Goal: Information Seeking & Learning: Learn about a topic

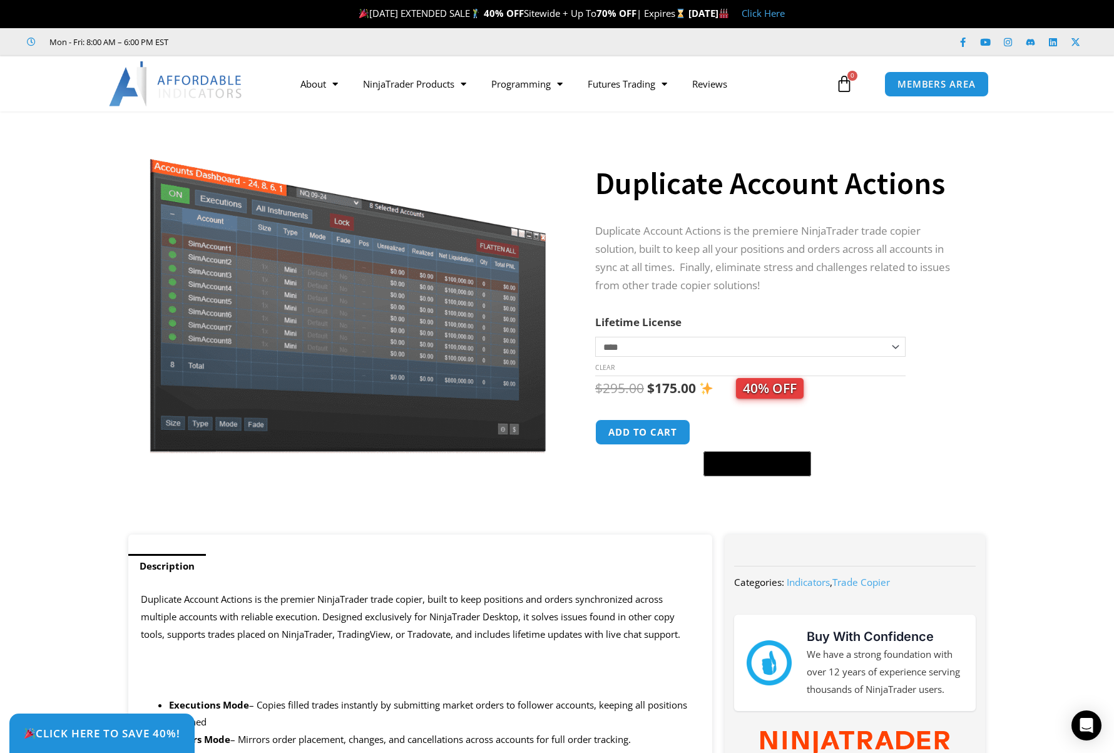
click at [1050, 367] on section "**********" at bounding box center [557, 329] width 1114 height 411
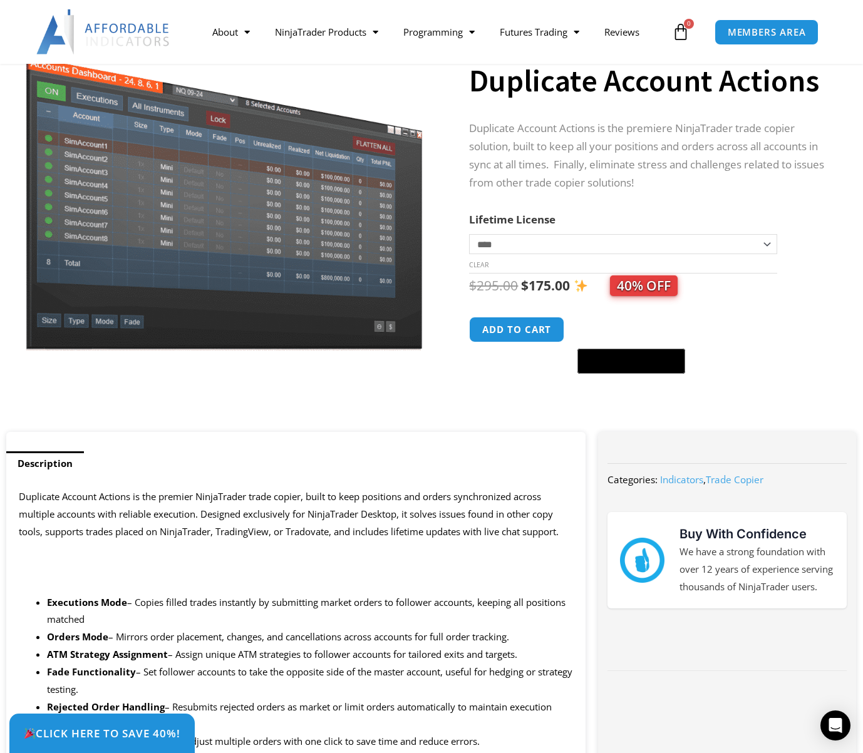
scroll to position [250, 0]
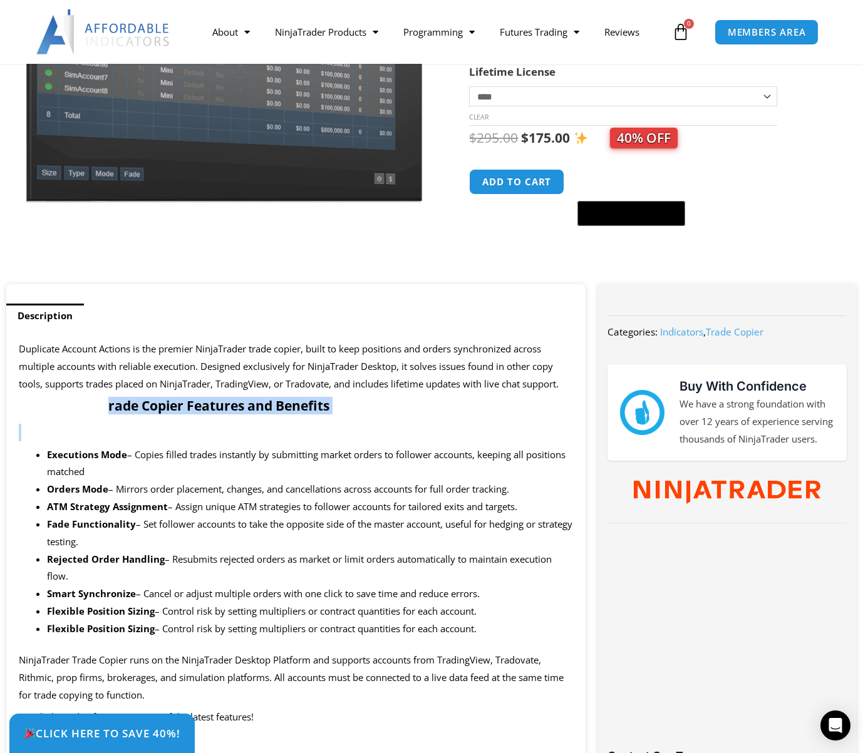
drag, startPoint x: 105, startPoint y: 412, endPoint x: 42, endPoint y: 423, distance: 64.1
click at [84, 361] on span "Duplicate Account Actions is the premier NinjaTrader trade copier, built to kee…" at bounding box center [289, 366] width 540 height 48
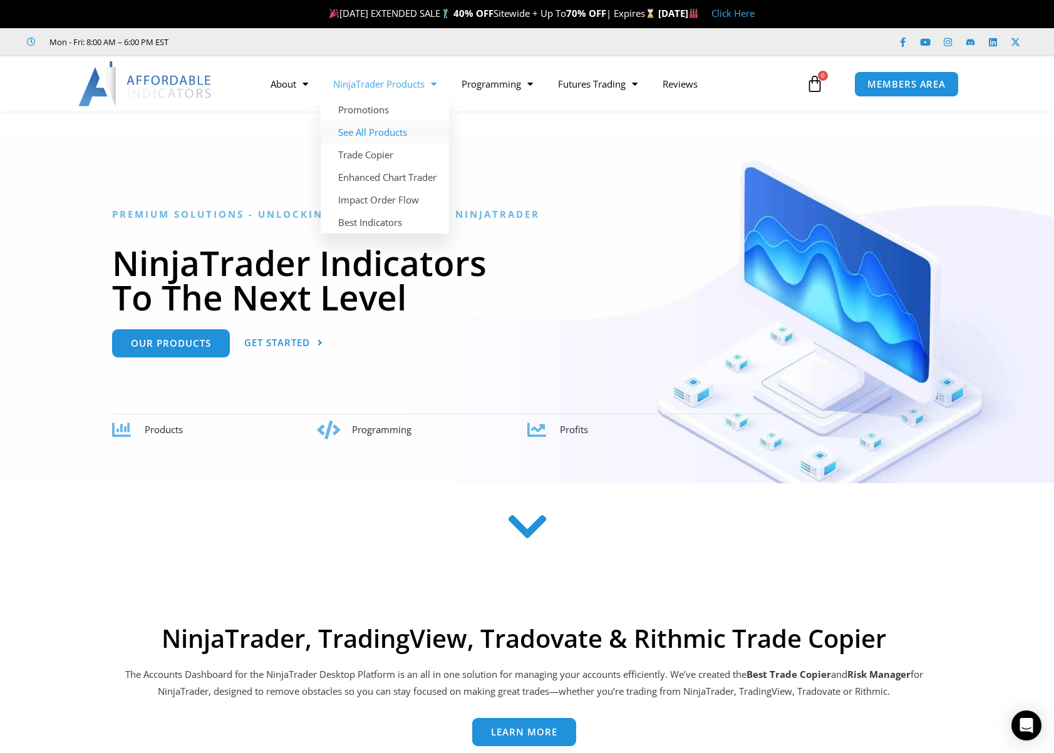
click at [391, 131] on link "See All Products" at bounding box center [385, 132] width 128 height 23
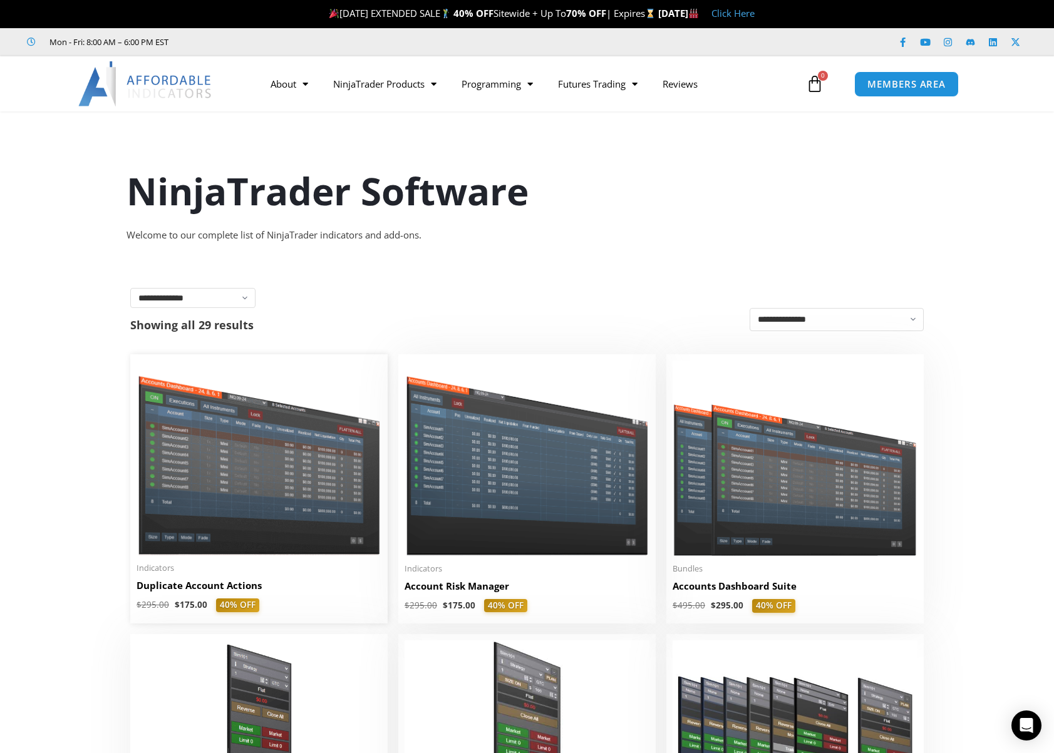
click at [307, 486] on img at bounding box center [258, 458] width 245 height 195
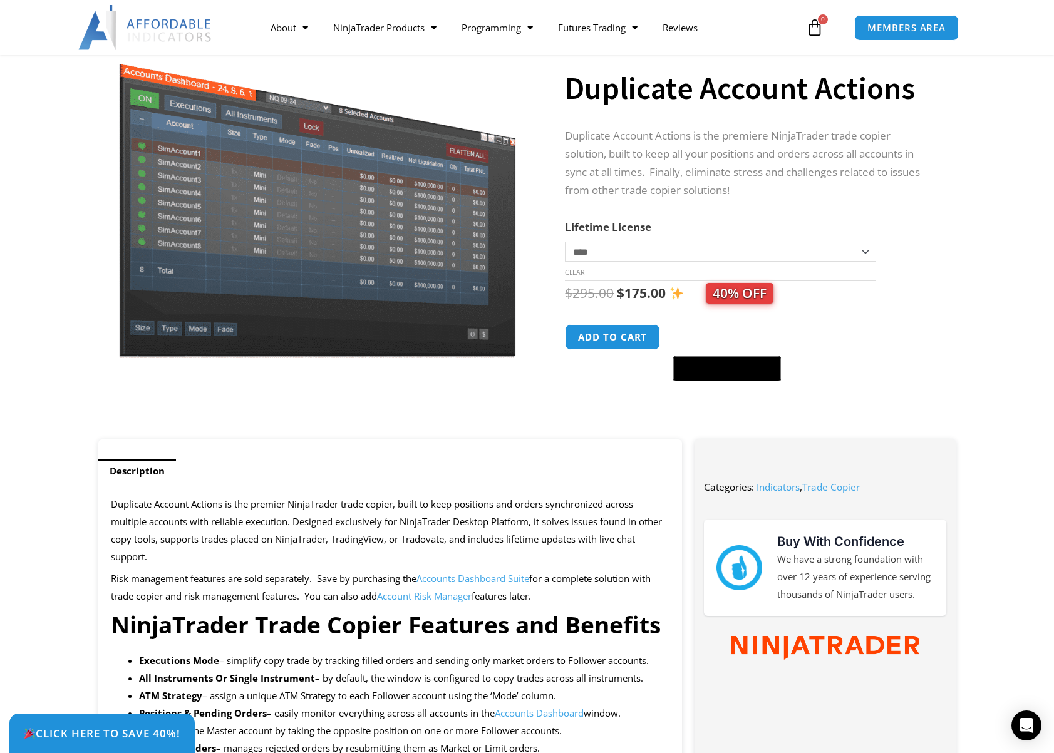
scroll to position [125, 0]
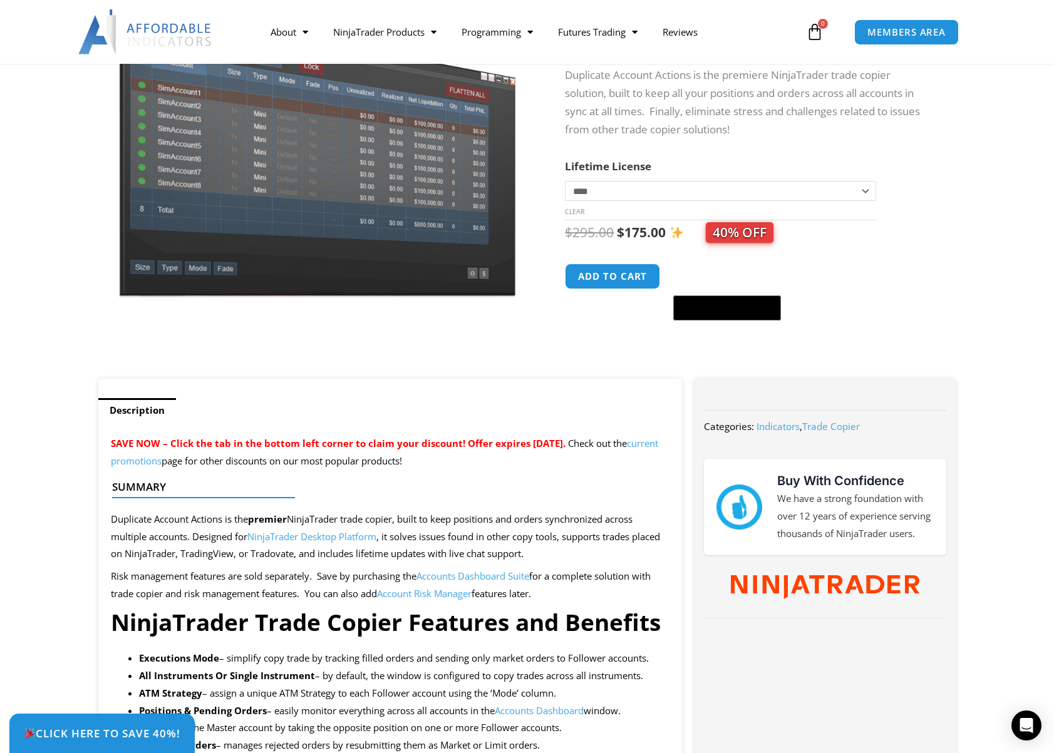
scroll to position [376, 0]
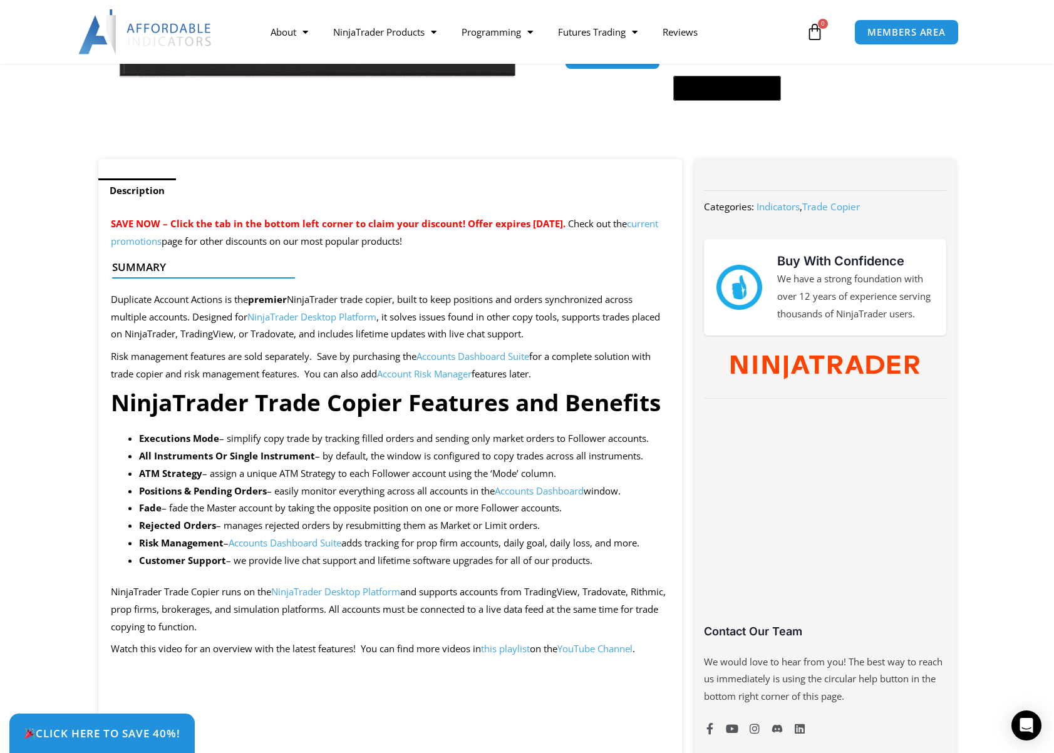
click at [367, 401] on strong "NinjaTrader Trade Copier Features and Benefits" at bounding box center [386, 402] width 550 height 32
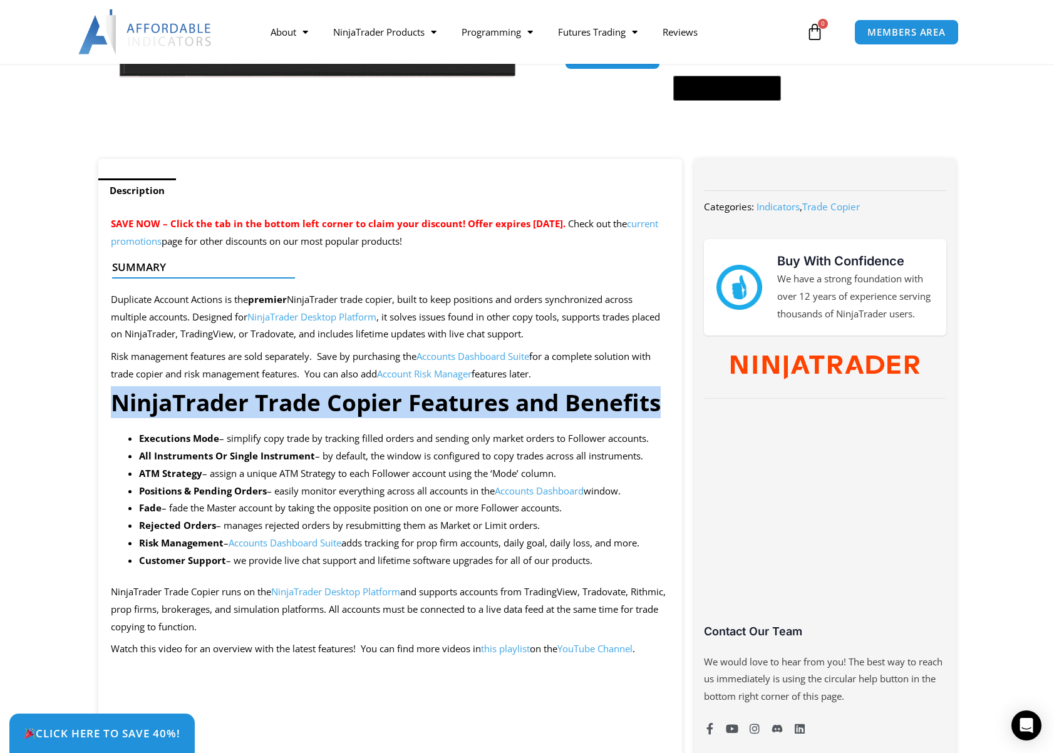
click at [367, 401] on strong "NinjaTrader Trade Copier Features and Benefits" at bounding box center [386, 402] width 550 height 32
drag, startPoint x: 366, startPoint y: 401, endPoint x: 359, endPoint y: 413, distance: 14.1
click at [359, 413] on strong "NinjaTrader Trade Copier Features and Benefits" at bounding box center [386, 402] width 550 height 32
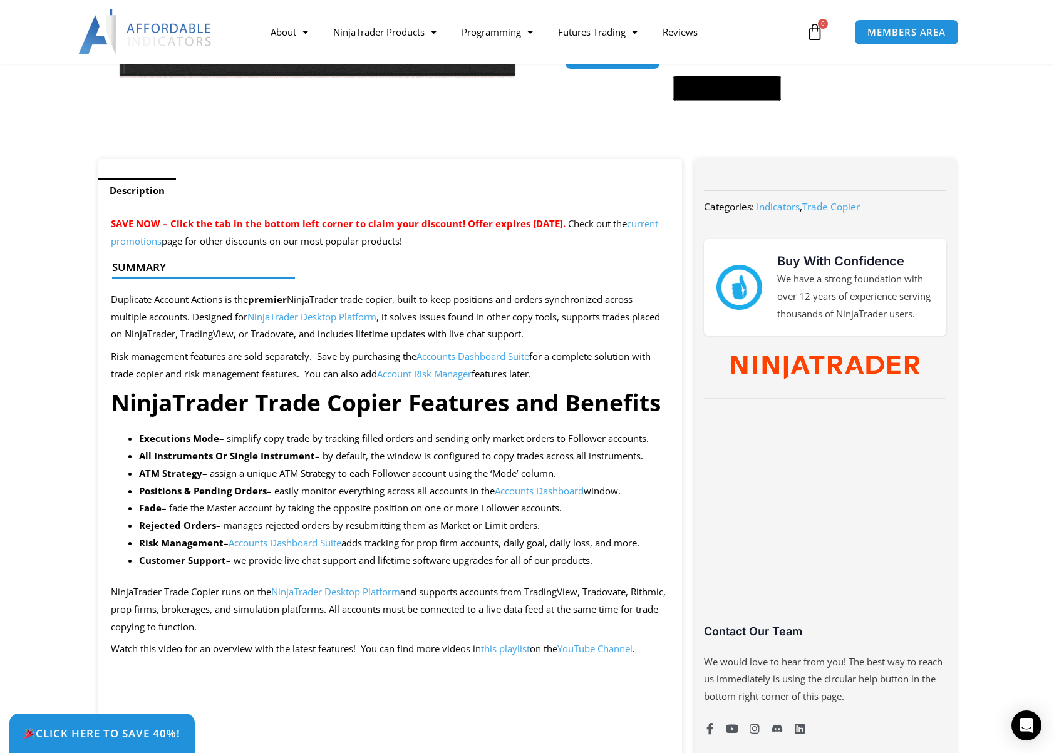
drag, startPoint x: 347, startPoint y: 411, endPoint x: 347, endPoint y: 404, distance: 6.3
click at [347, 404] on strong "NinjaTrader Trade Copier Features and Benefits" at bounding box center [386, 402] width 550 height 32
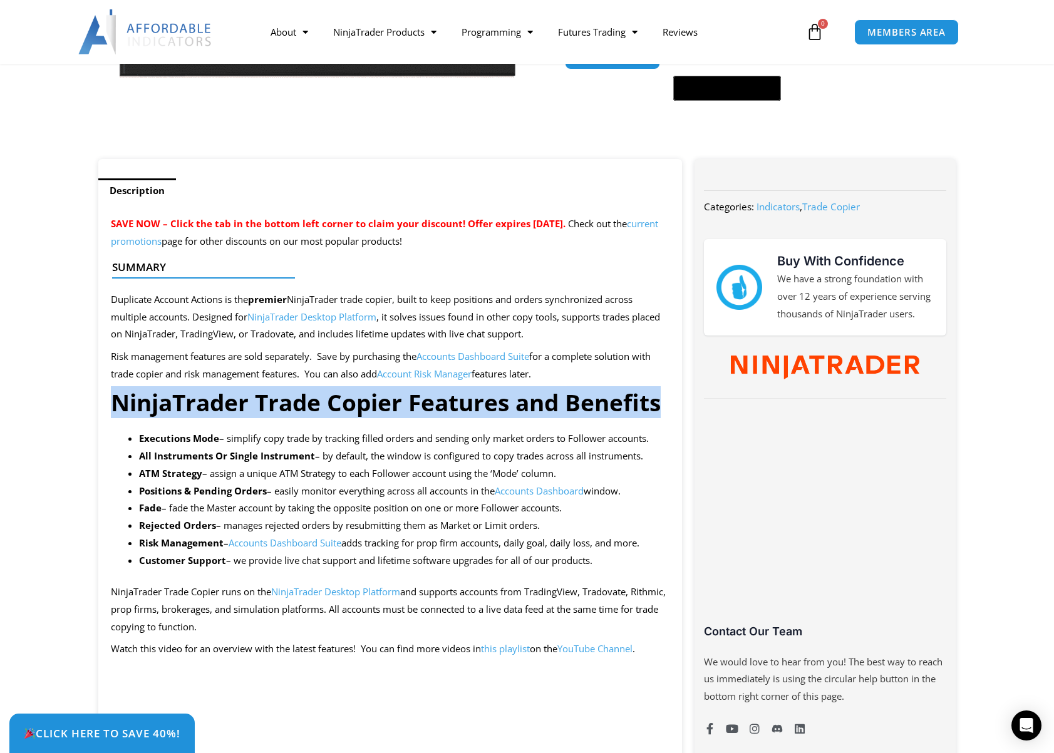
click at [347, 404] on strong "NinjaTrader Trade Copier Features and Benefits" at bounding box center [386, 402] width 550 height 32
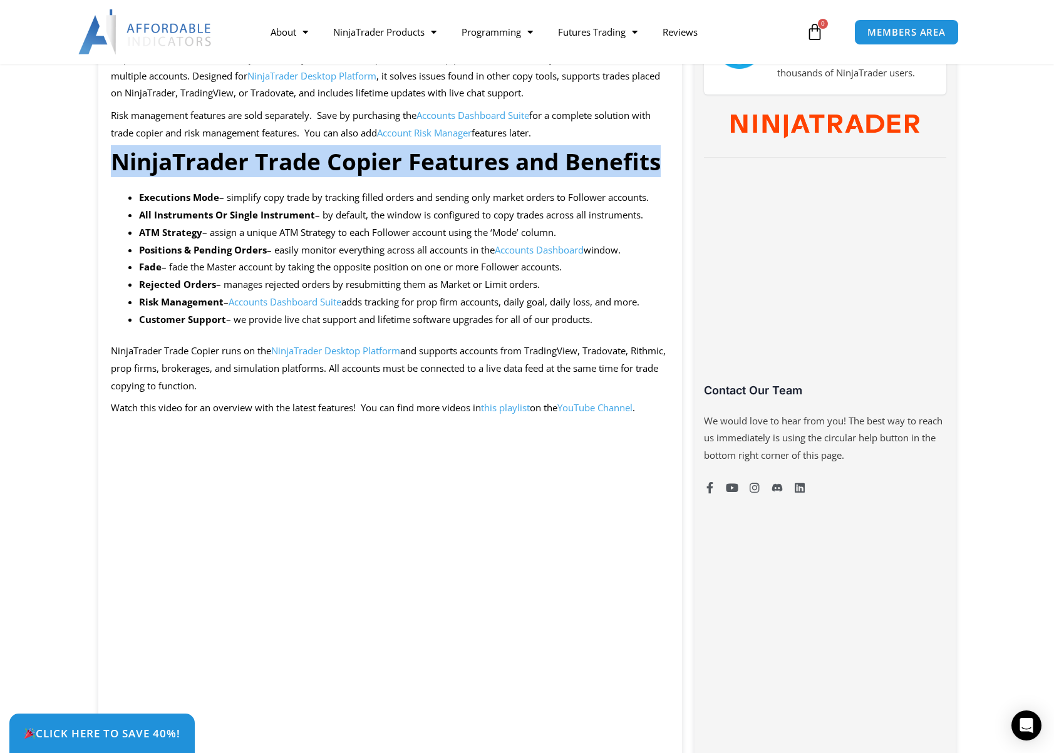
scroll to position [626, 0]
click at [573, 150] on strong "NinjaTrader Trade Copier Features and Benefits" at bounding box center [386, 161] width 550 height 32
click at [586, 161] on strong "NinjaTrader Trade Copier Features and Benefits" at bounding box center [386, 161] width 550 height 32
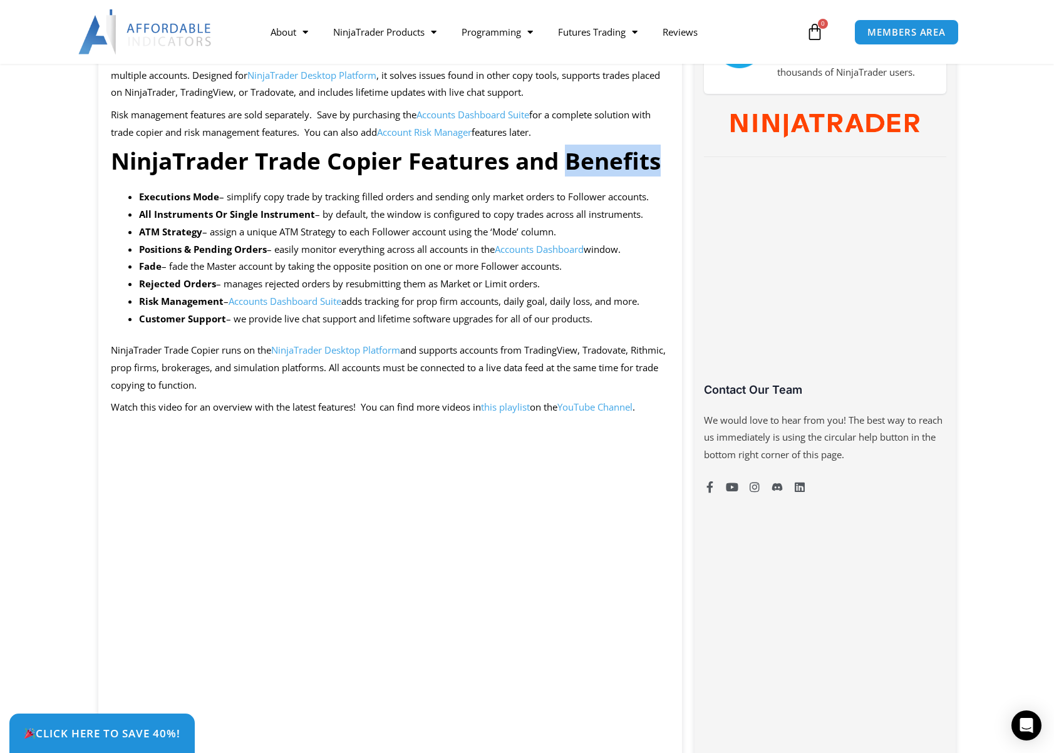
click at [586, 161] on strong "NinjaTrader Trade Copier Features and Benefits" at bounding box center [386, 161] width 550 height 32
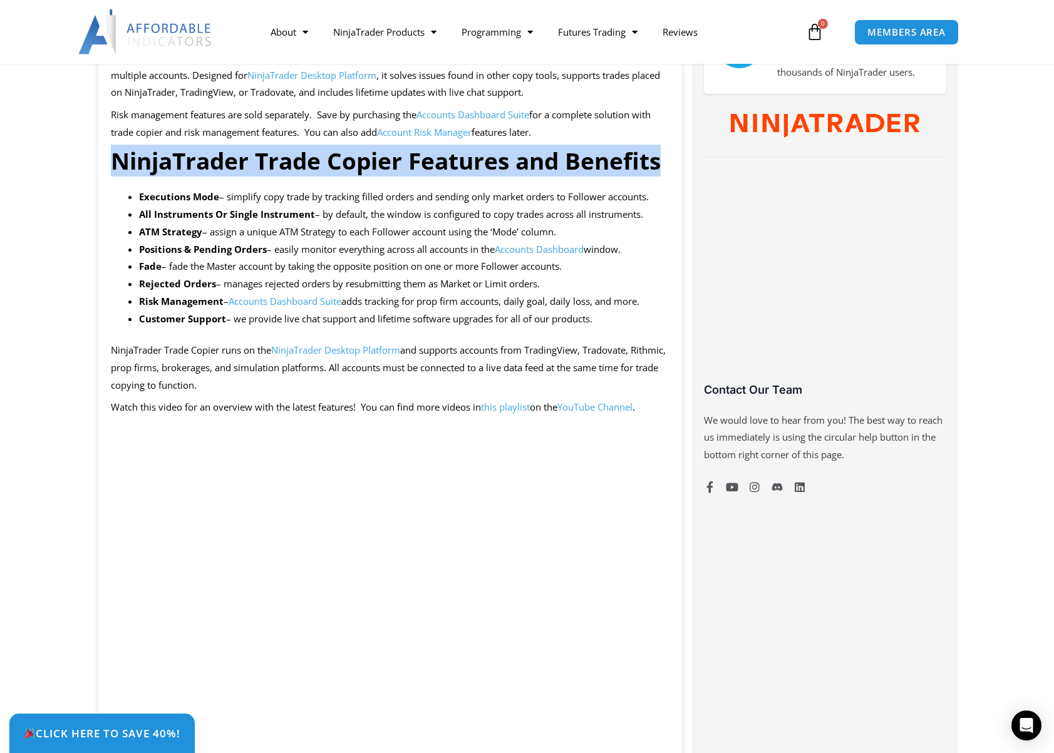
click at [586, 161] on strong "NinjaTrader Trade Copier Features and Benefits" at bounding box center [386, 161] width 550 height 32
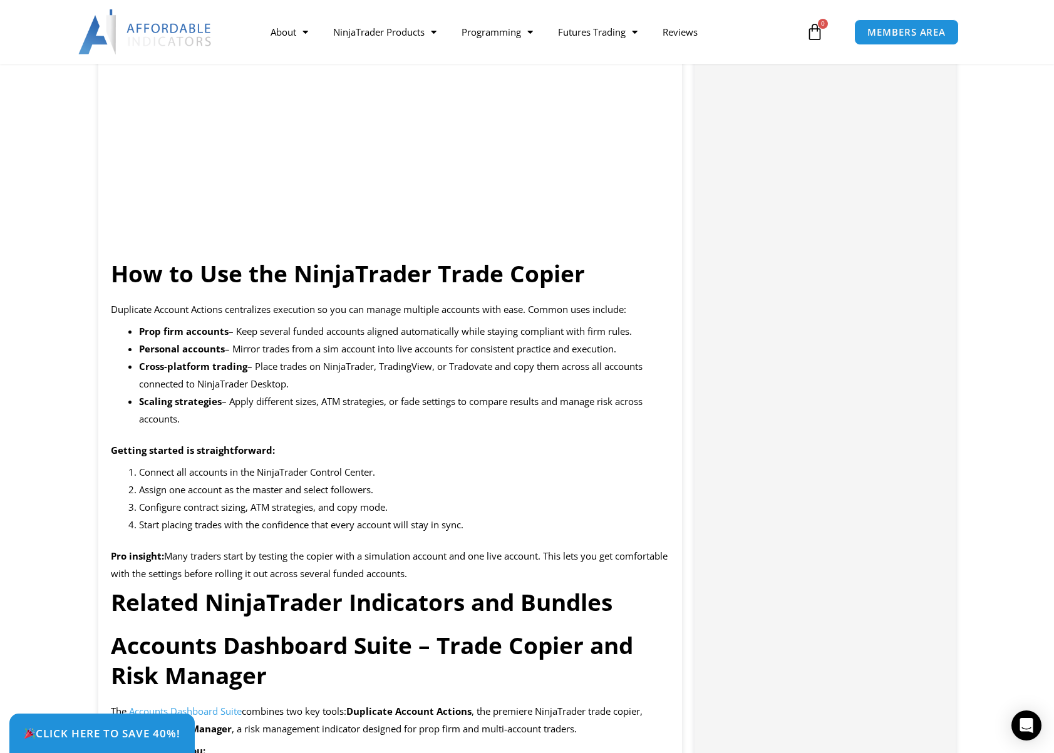
scroll to position [1127, 0]
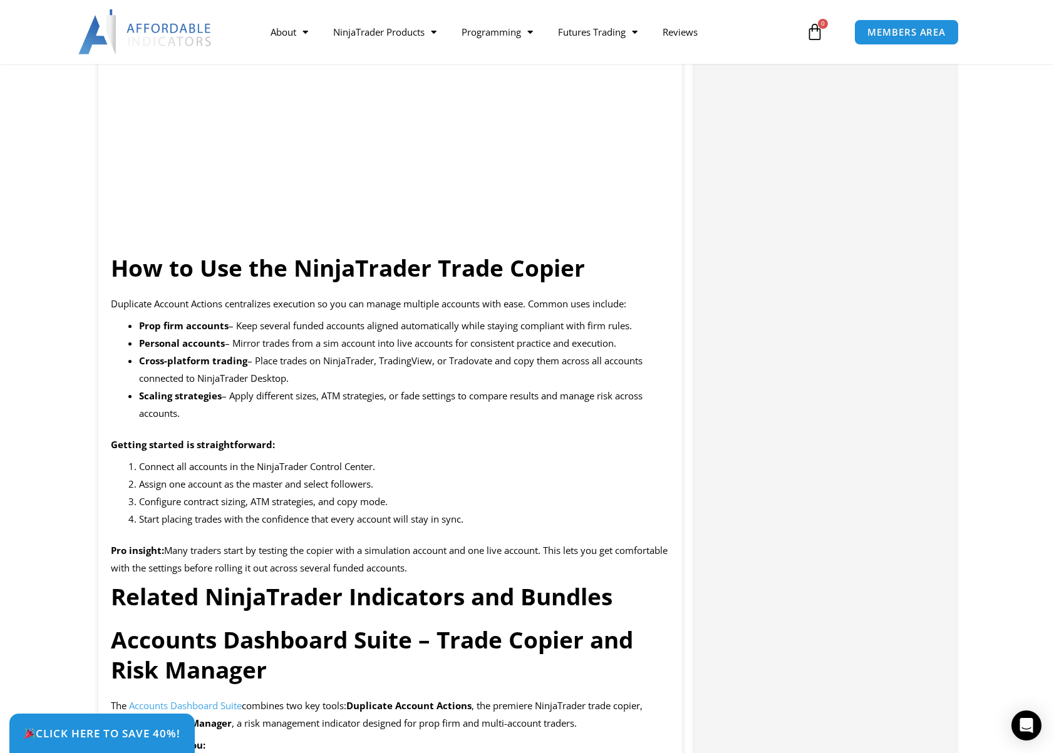
click at [538, 277] on strong "How to Use the NinjaTrader Trade Copier" at bounding box center [348, 268] width 474 height 32
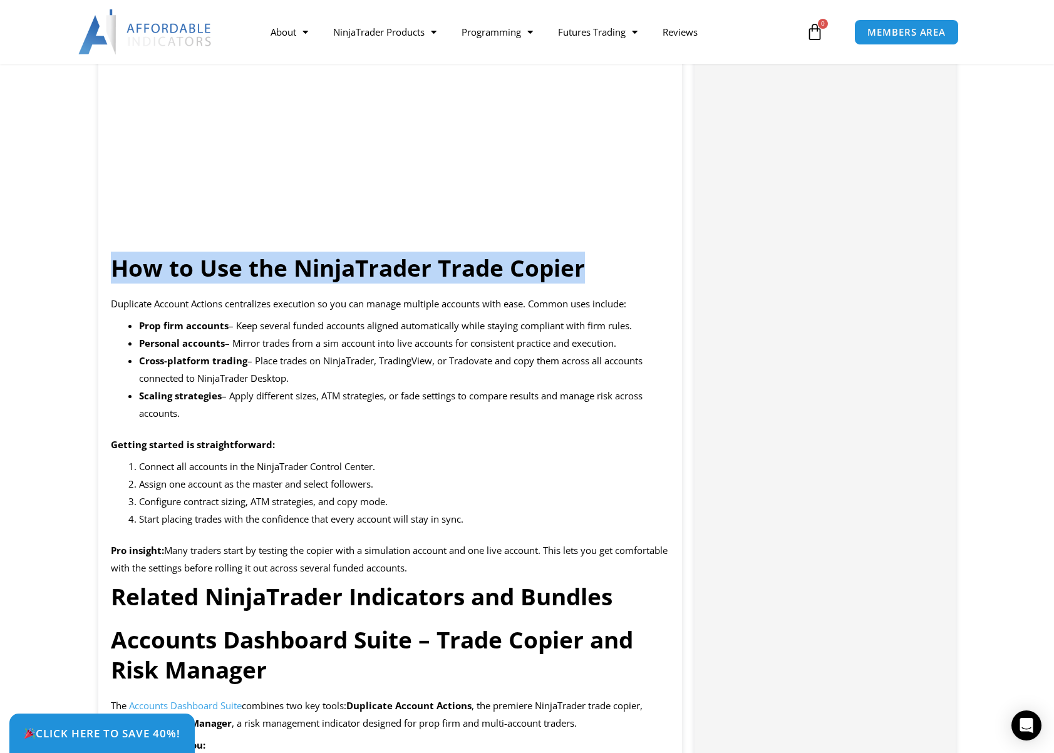
click at [538, 277] on strong "How to Use the NinjaTrader Trade Copier" at bounding box center [348, 268] width 474 height 32
copy div "How to Use the NinjaTrader Trade Copier"
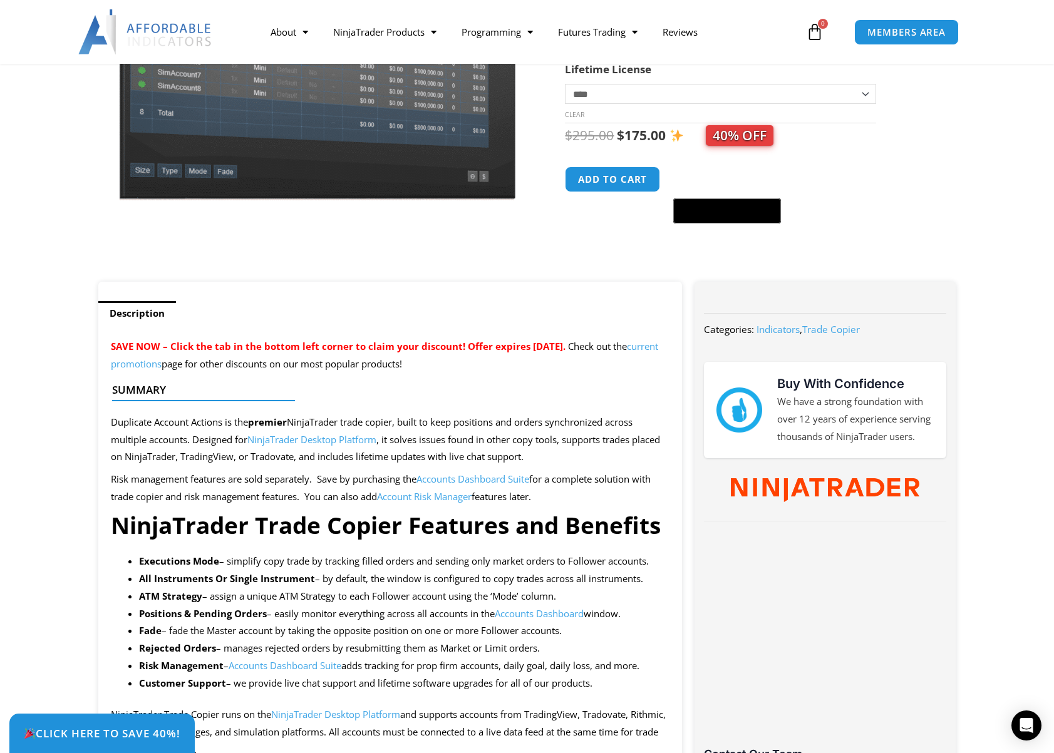
scroll to position [250, 0]
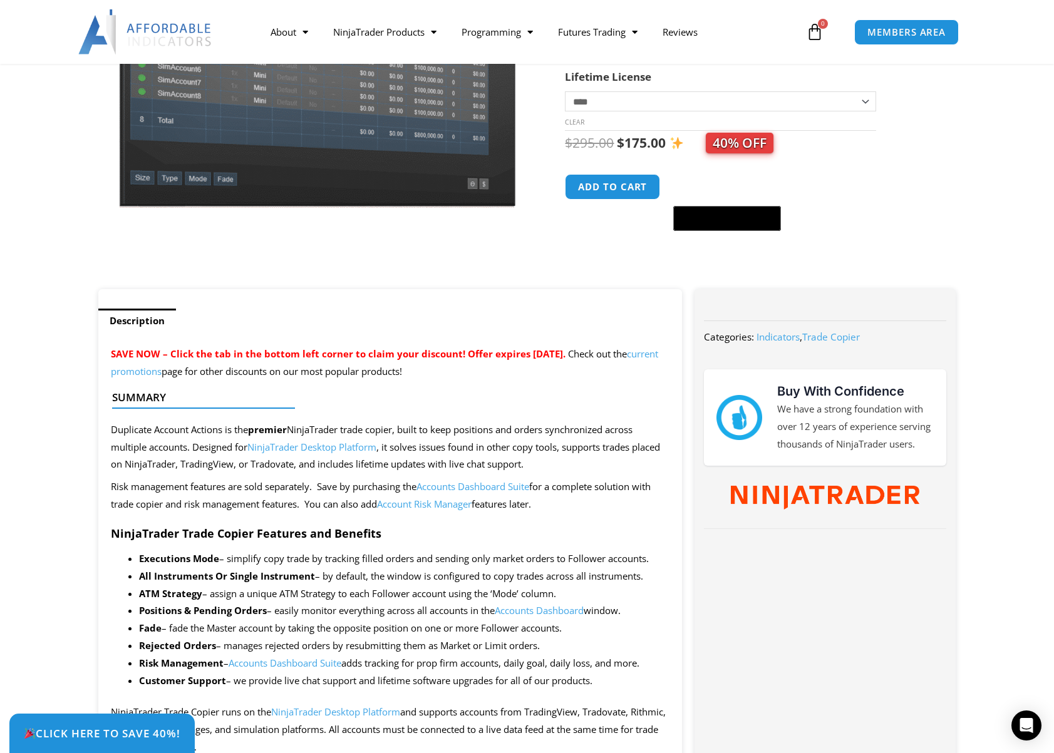
scroll to position [250, 0]
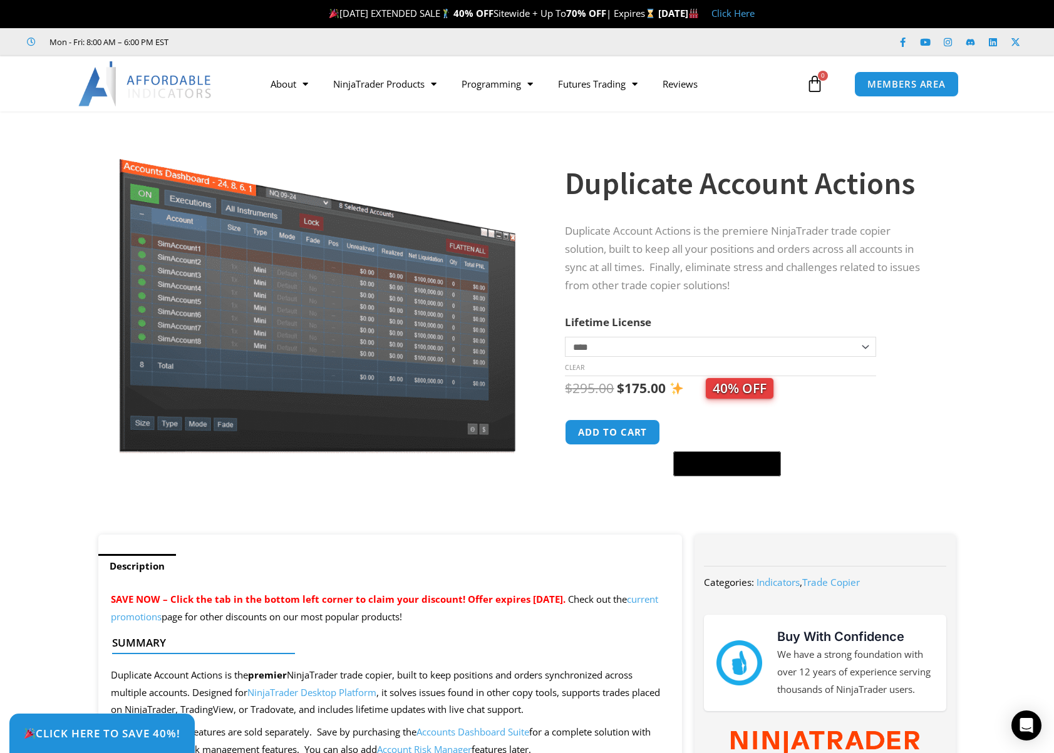
click at [701, 245] on p "Duplicate Account Actions is the premiere NinjaTrader trade copier solution, bu…" at bounding box center [748, 258] width 366 height 73
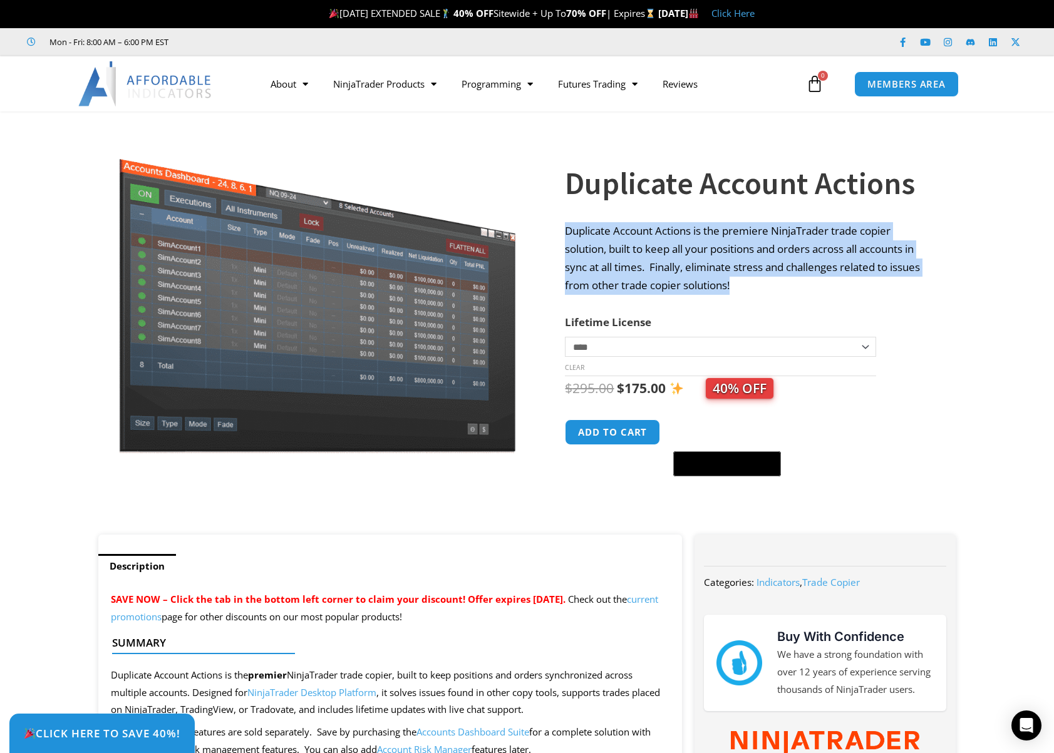
click at [701, 245] on p "Duplicate Account Actions is the premiere NinjaTrader trade copier solution, bu…" at bounding box center [748, 258] width 366 height 73
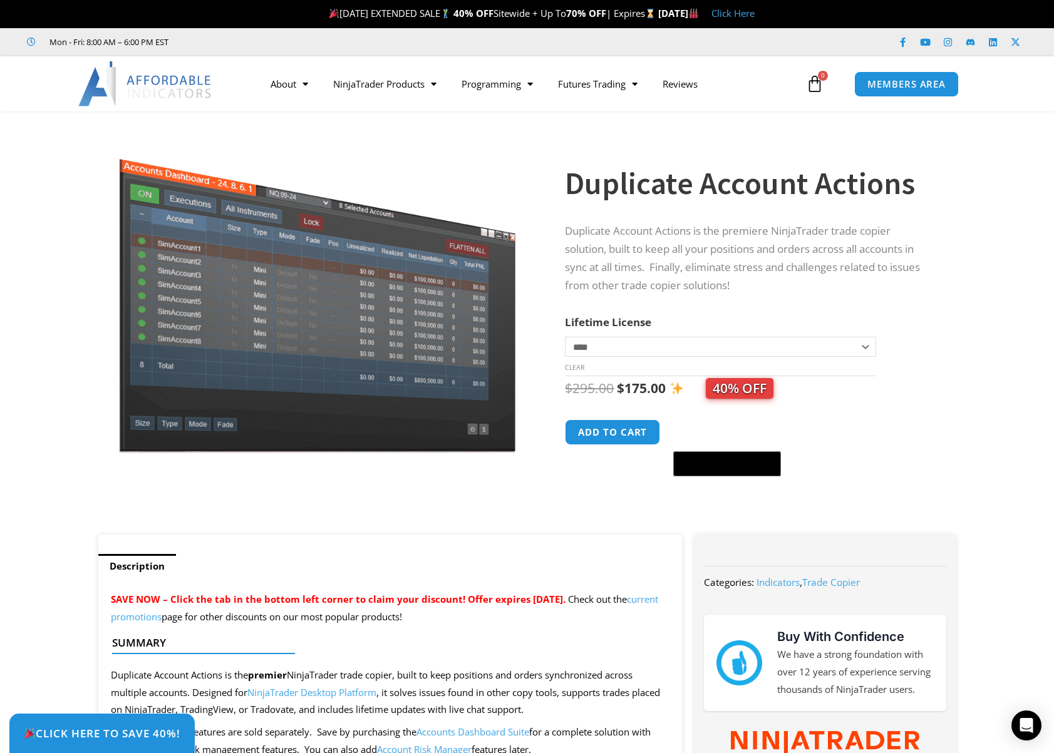
click at [706, 192] on h1 "Duplicate Account Actions" at bounding box center [748, 184] width 366 height 44
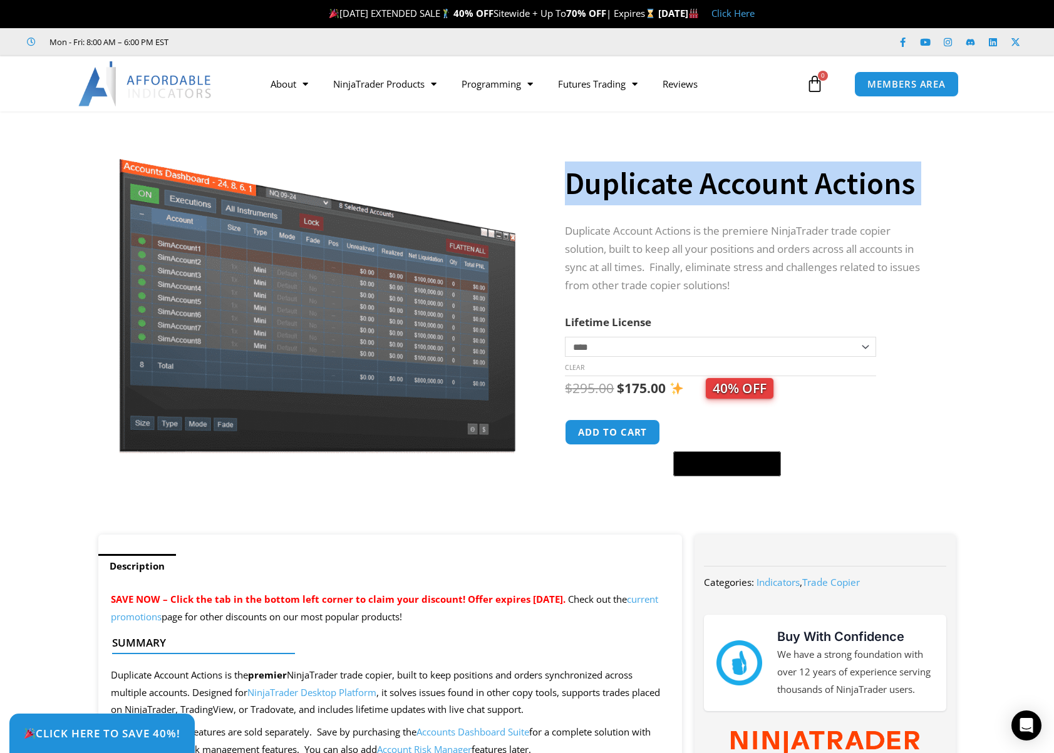
click at [706, 192] on h1 "Duplicate Account Actions" at bounding box center [748, 184] width 366 height 44
click at [675, 187] on h1 "Duplicate Account Actions" at bounding box center [748, 184] width 366 height 44
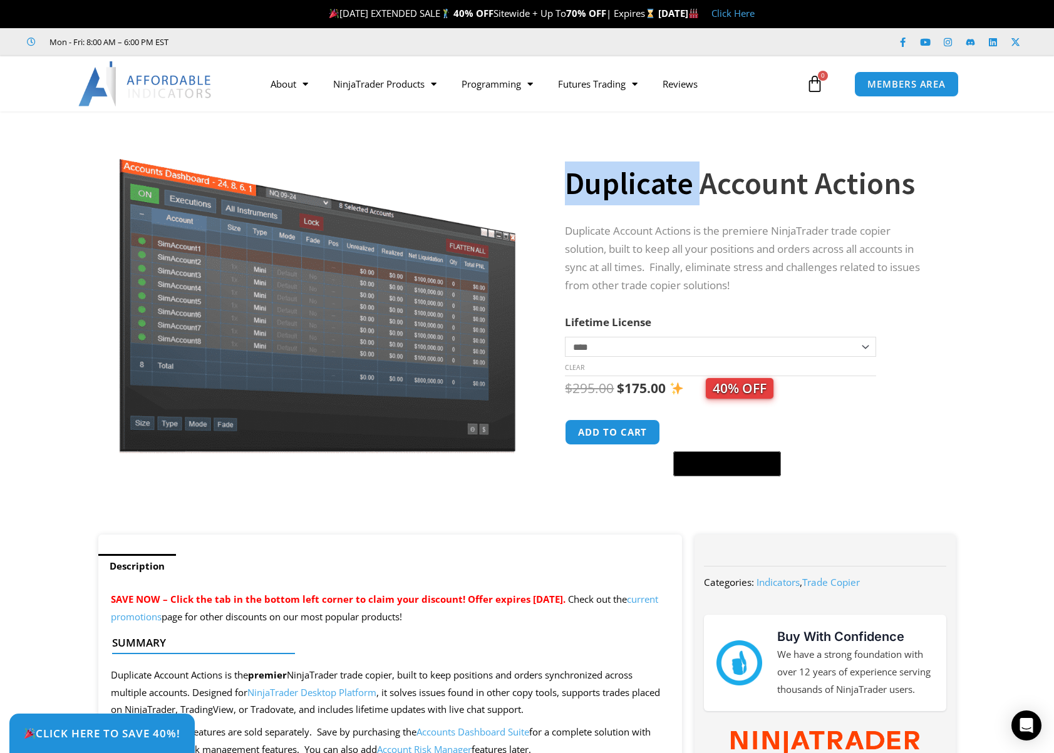
click at [675, 187] on h1 "Duplicate Account Actions" at bounding box center [748, 184] width 366 height 44
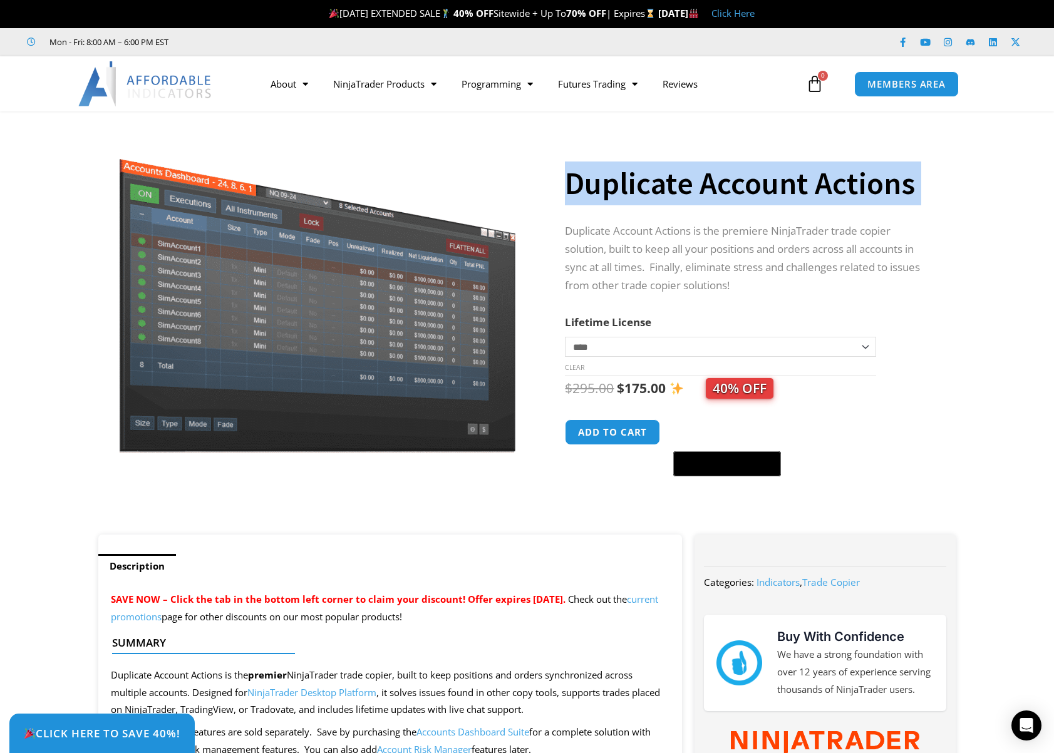
click at [675, 187] on h1 "Duplicate Account Actions" at bounding box center [748, 184] width 366 height 44
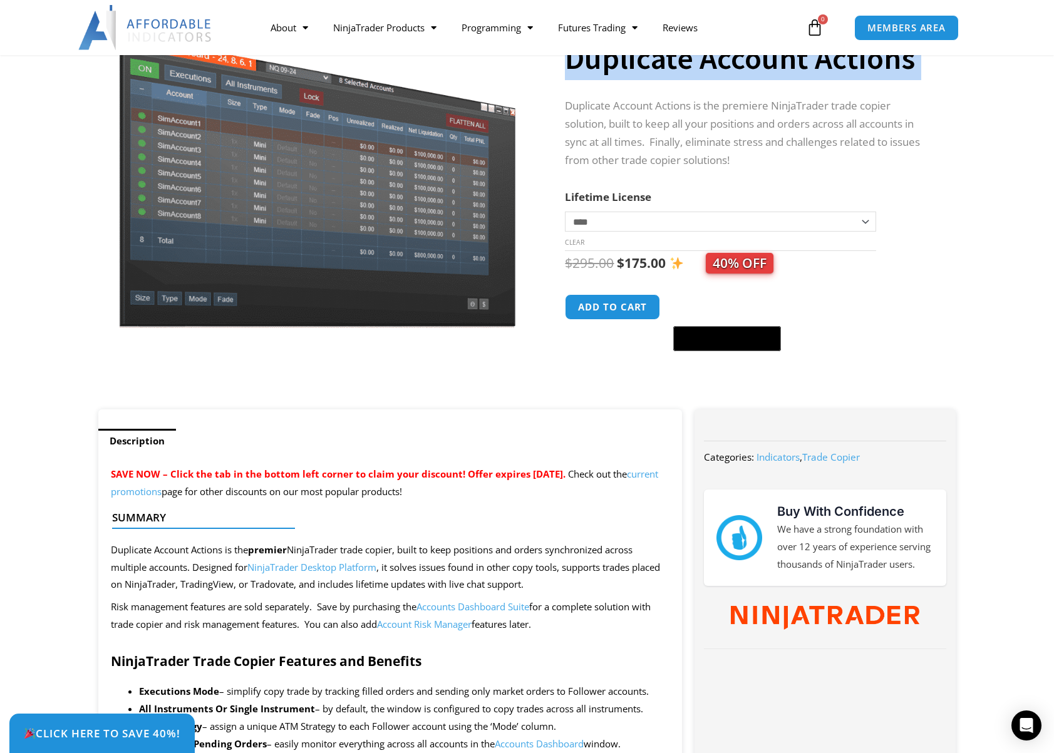
scroll to position [250, 0]
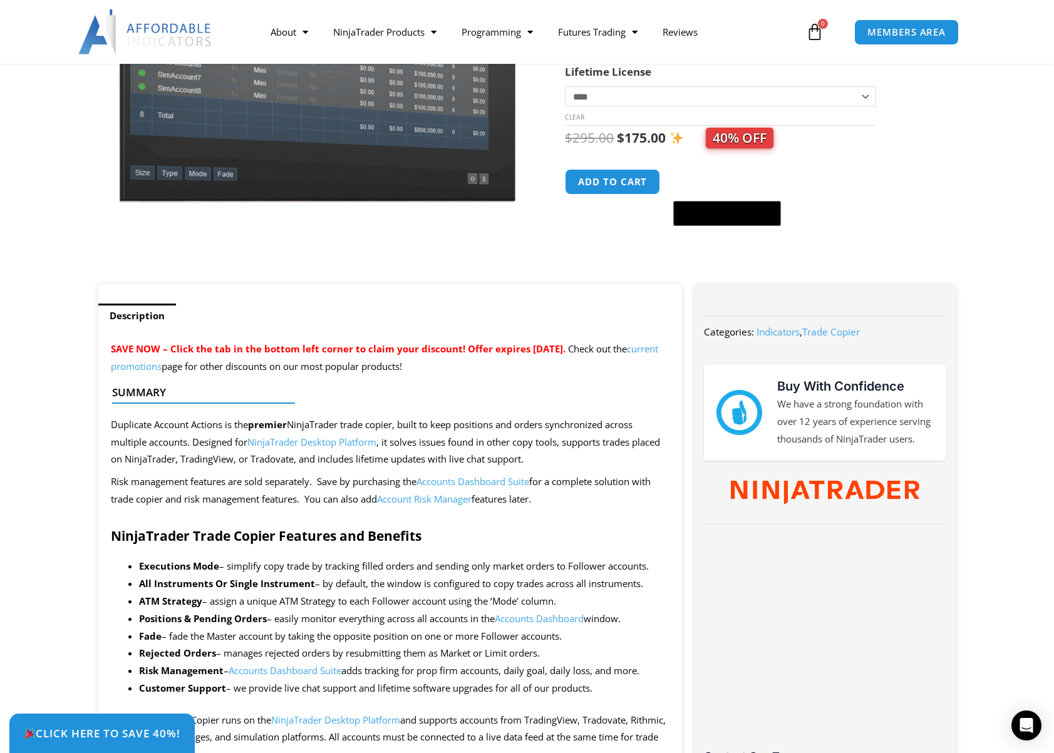
click at [436, 530] on h2 "NinjaTrader Trade Copier Features and Benefits" at bounding box center [390, 536] width 559 height 17
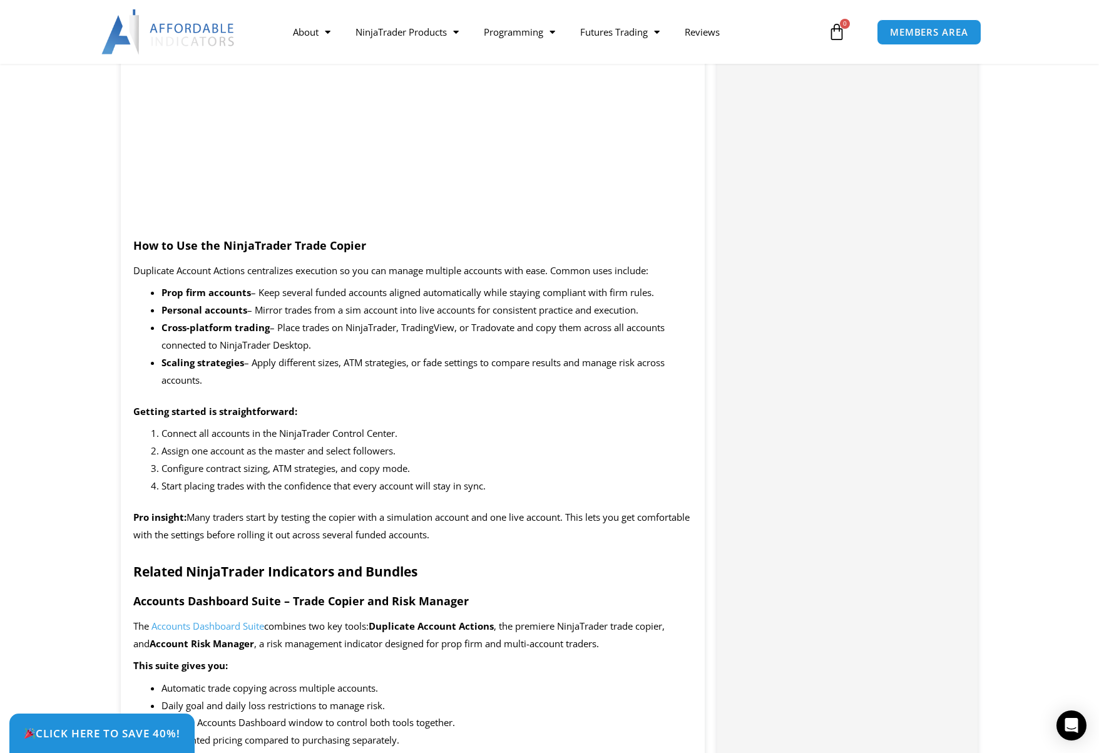
scroll to position [1183, 0]
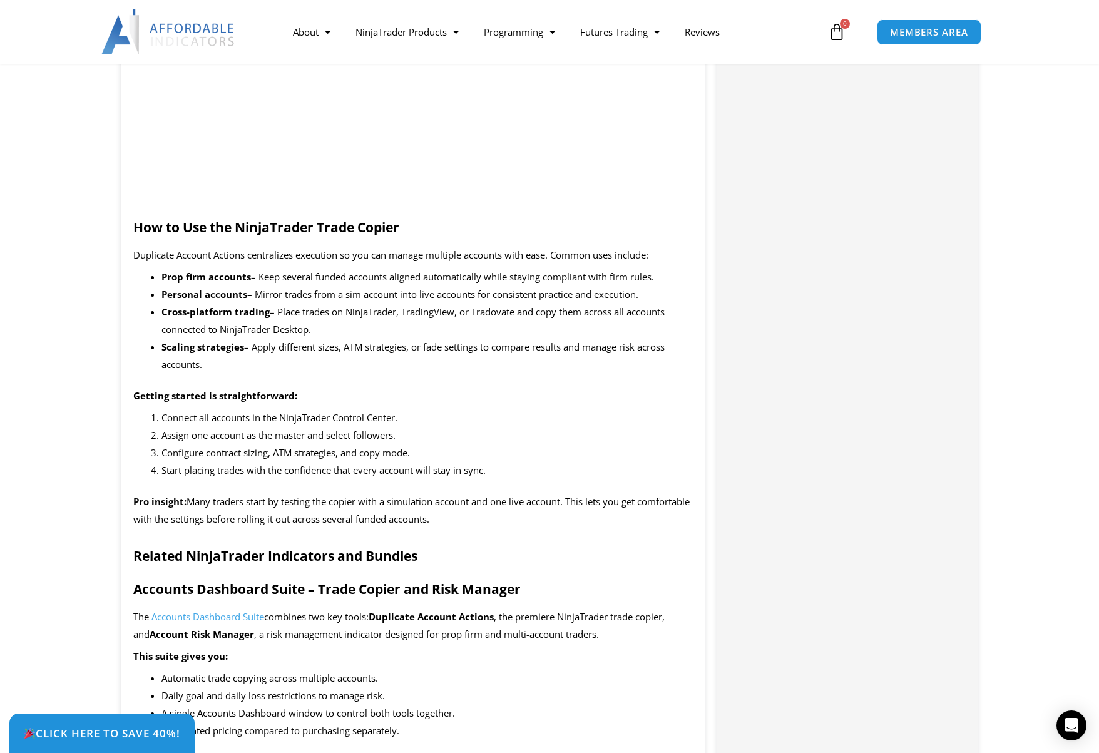
scroll to position [1183, 0]
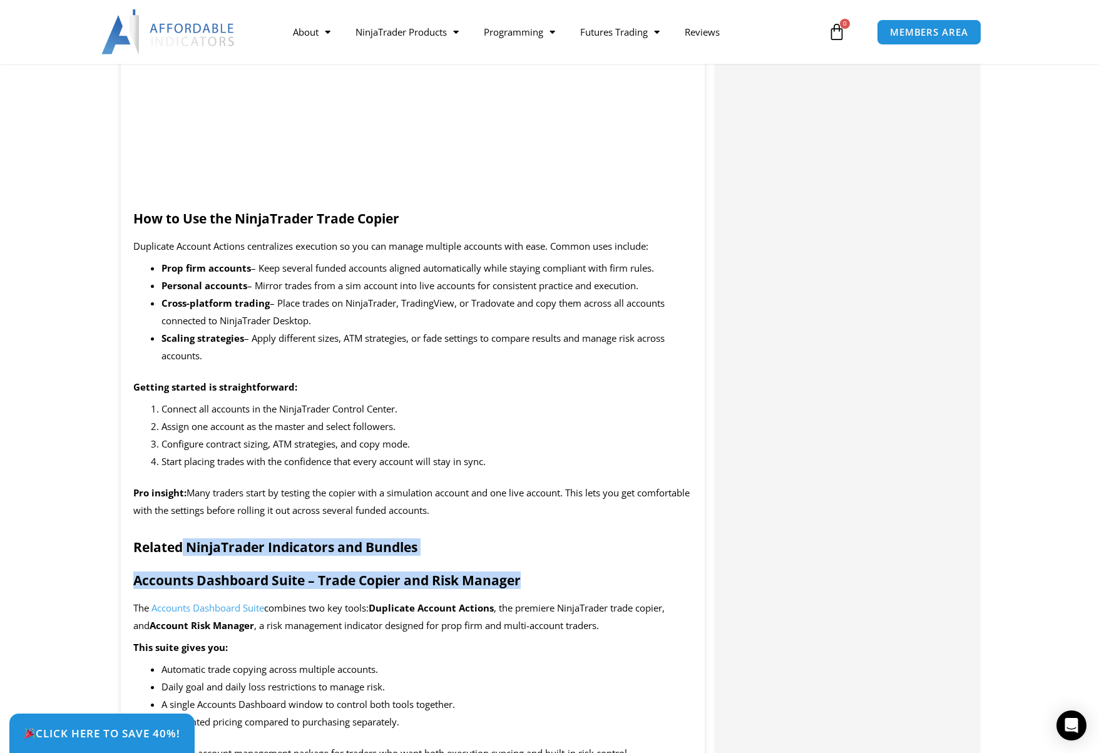
drag, startPoint x: 553, startPoint y: 589, endPoint x: 184, endPoint y: 537, distance: 372.4
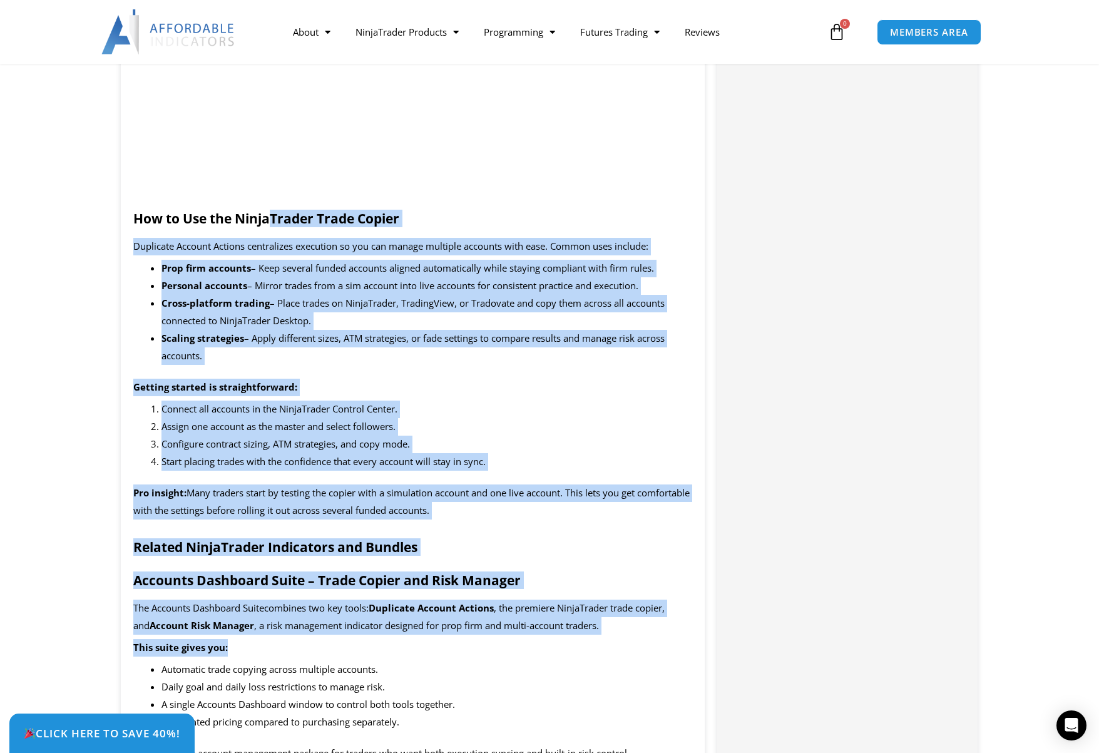
drag, startPoint x: 382, startPoint y: 269, endPoint x: 387, endPoint y: 641, distance: 371.9
click at [387, 641] on p "This suite gives you:" at bounding box center [412, 648] width 559 height 18
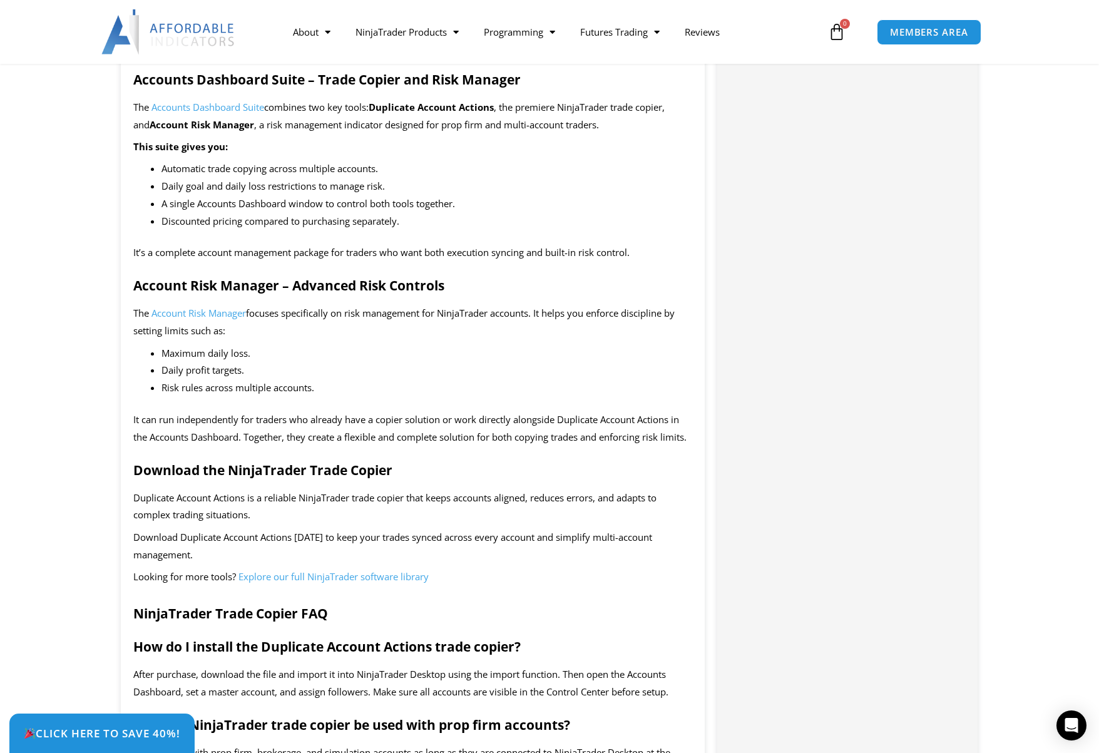
scroll to position [1809, 0]
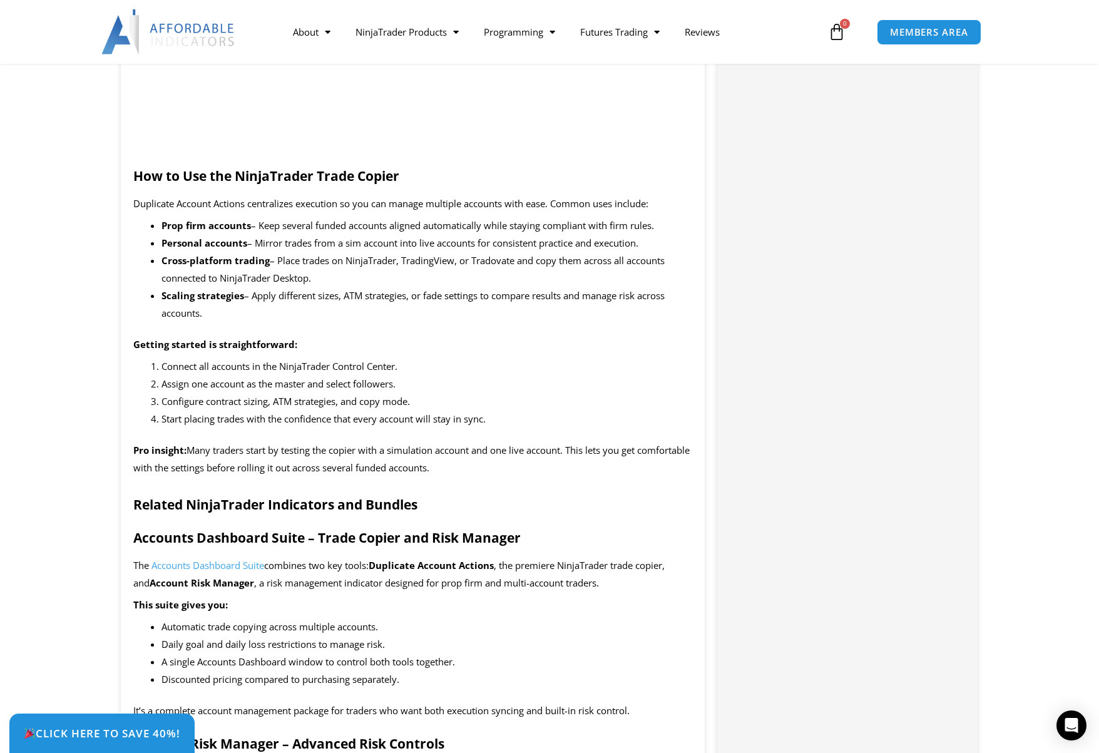
scroll to position [1308, 0]
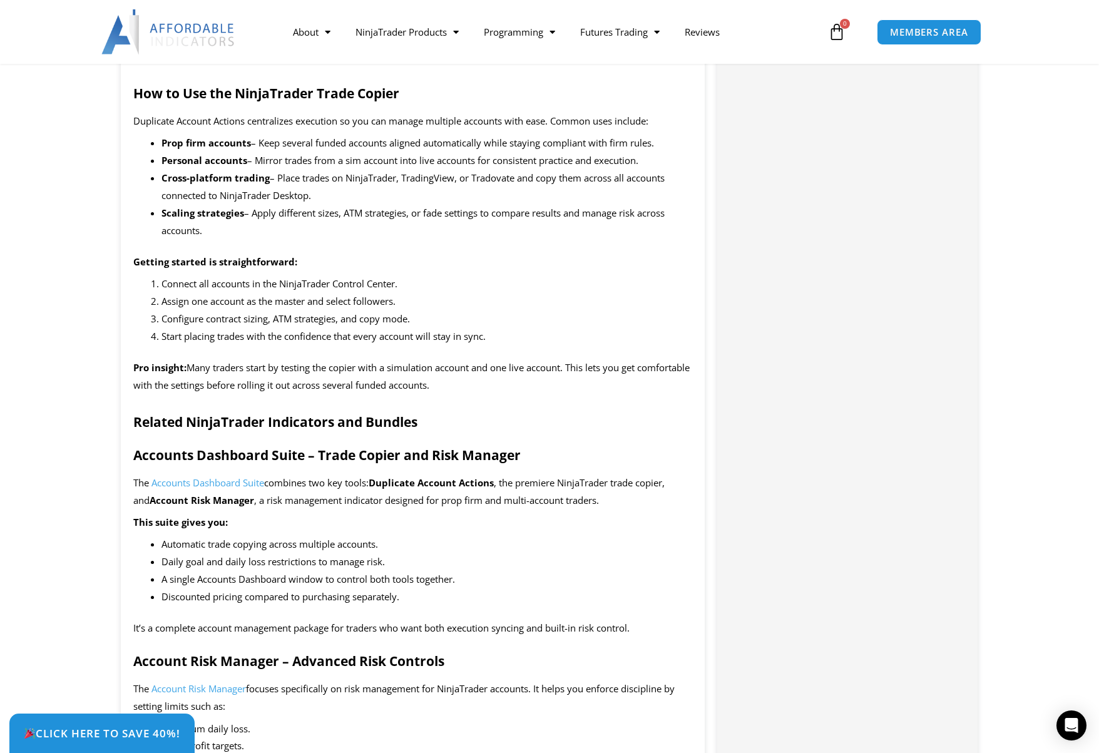
click at [321, 424] on strong "Related NinjaTrader Indicators and Bundles" at bounding box center [275, 422] width 284 height 18
click at [287, 461] on strong "Accounts Dashboard Suite – Trade Copier and Risk Manager" at bounding box center [326, 455] width 387 height 18
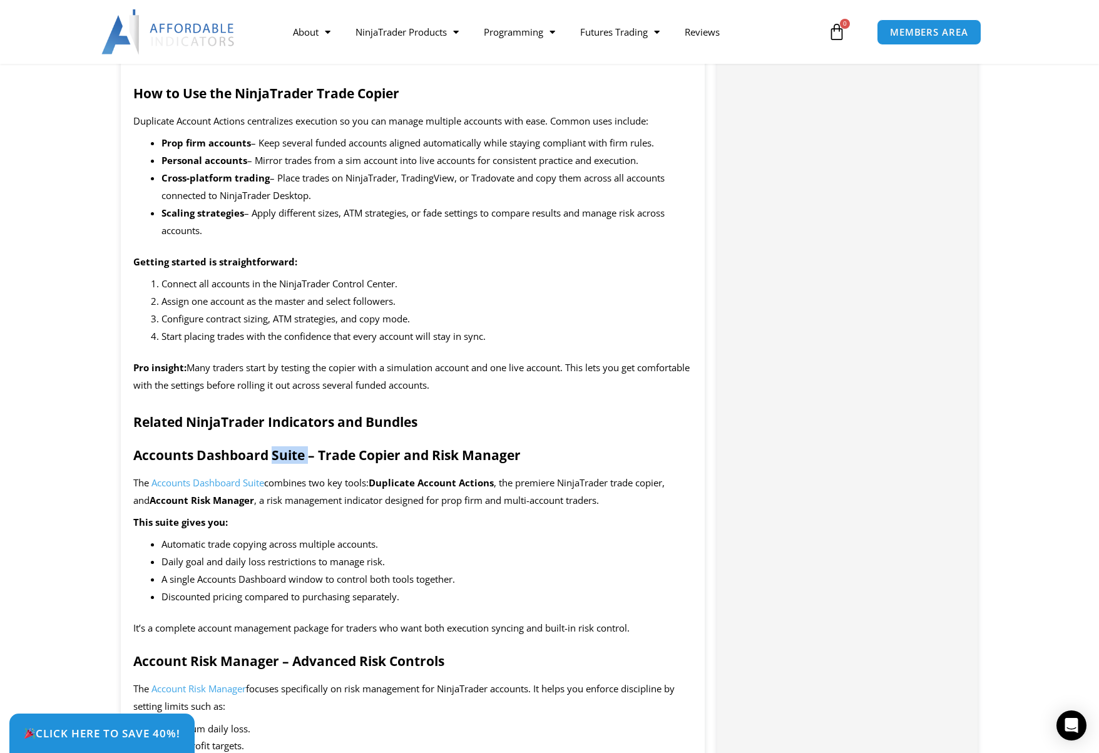
click at [287, 461] on strong "Accounts Dashboard Suite – Trade Copier and Risk Manager" at bounding box center [326, 455] width 387 height 18
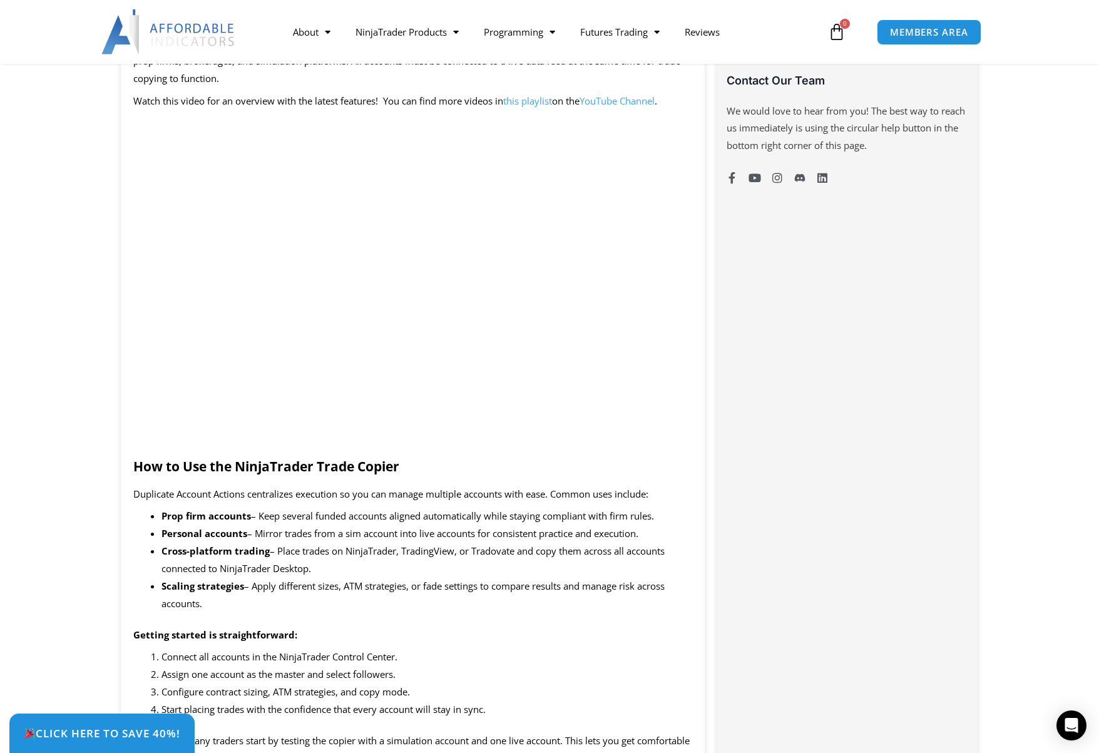
scroll to position [808, 0]
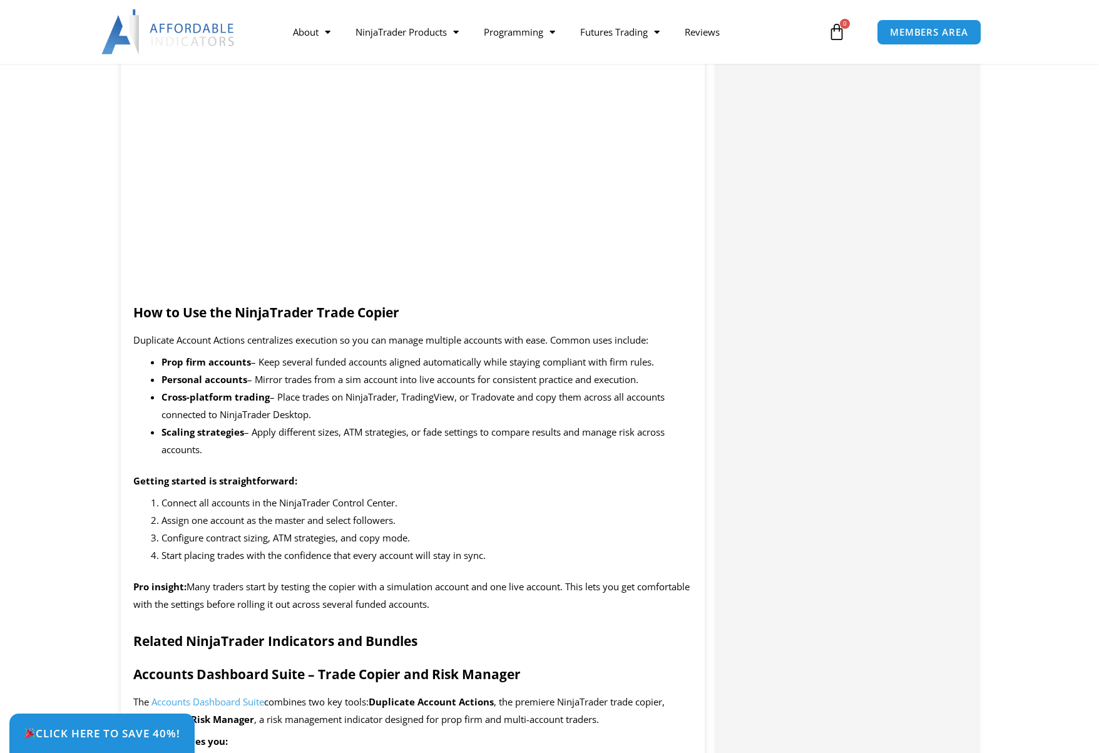
scroll to position [1174, 0]
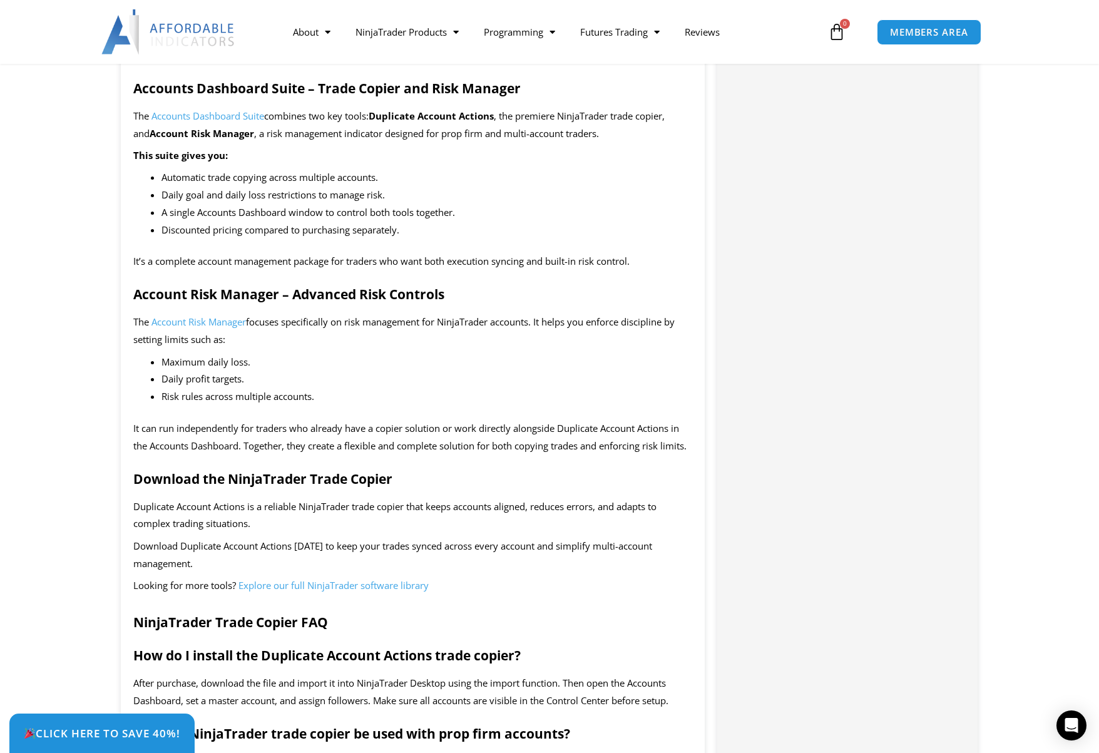
scroll to position [1800, 0]
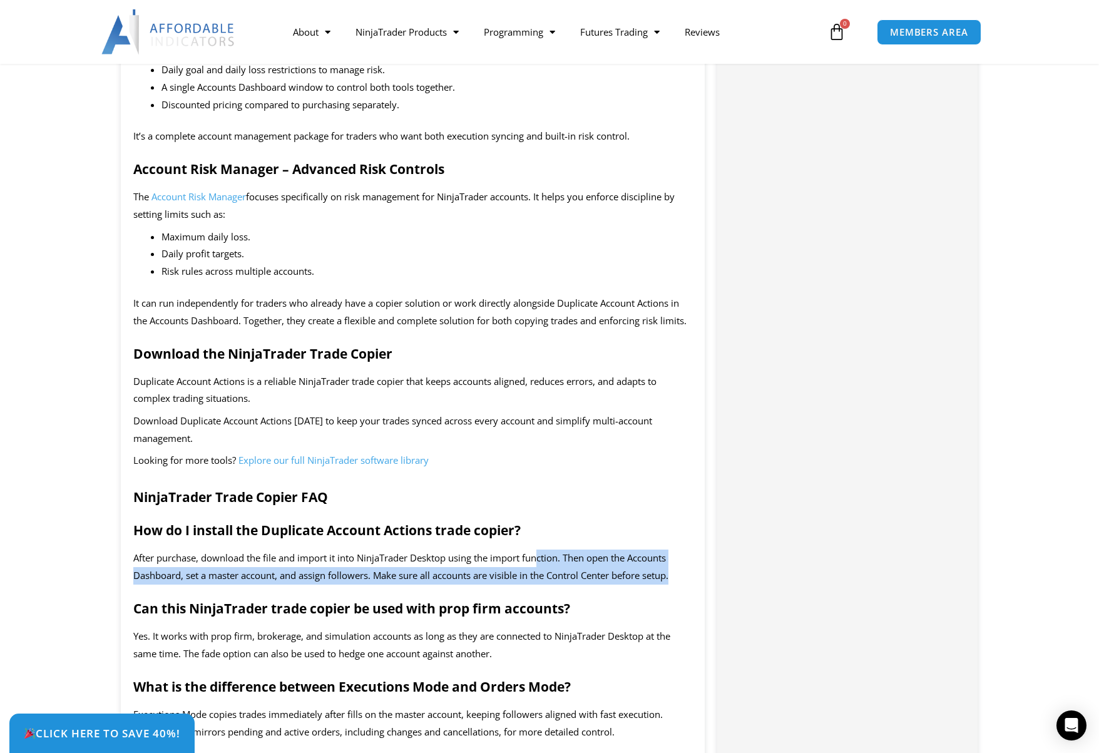
drag, startPoint x: 540, startPoint y: 558, endPoint x: 54, endPoint y: 614, distance: 489.6
click at [54, 614] on section "Description SAVE NOW – Click the tab in the bottom left corner to claim your di…" at bounding box center [549, 340] width 1099 height 3195
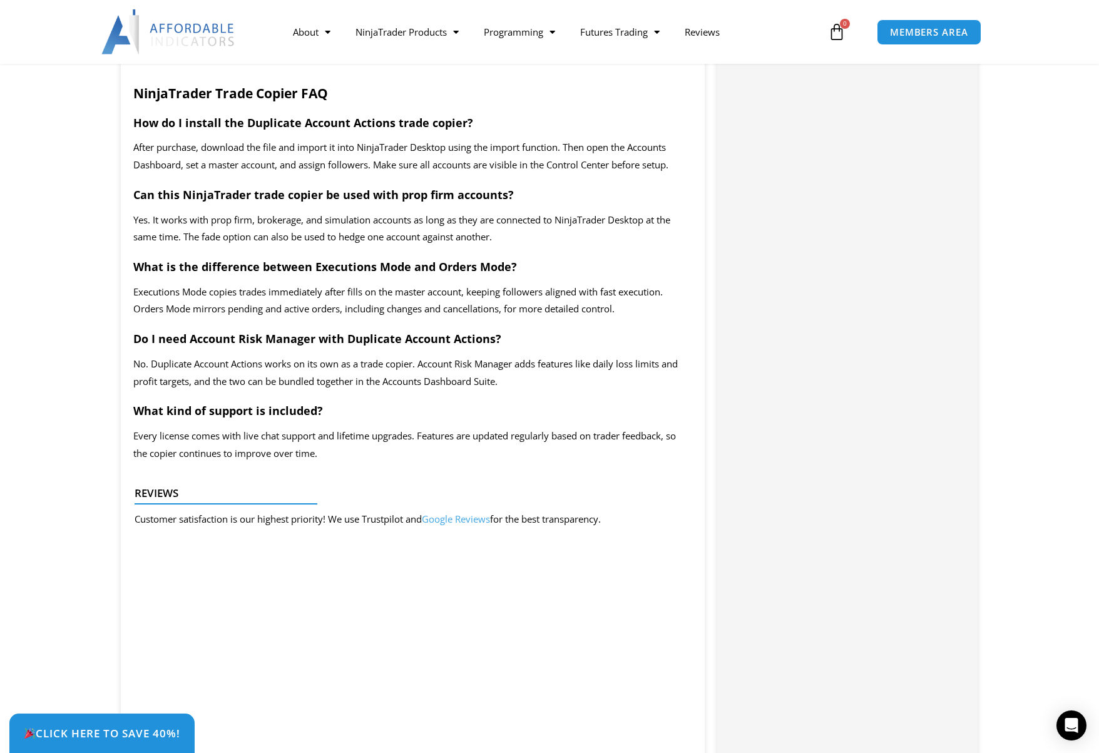
scroll to position [2254, 0]
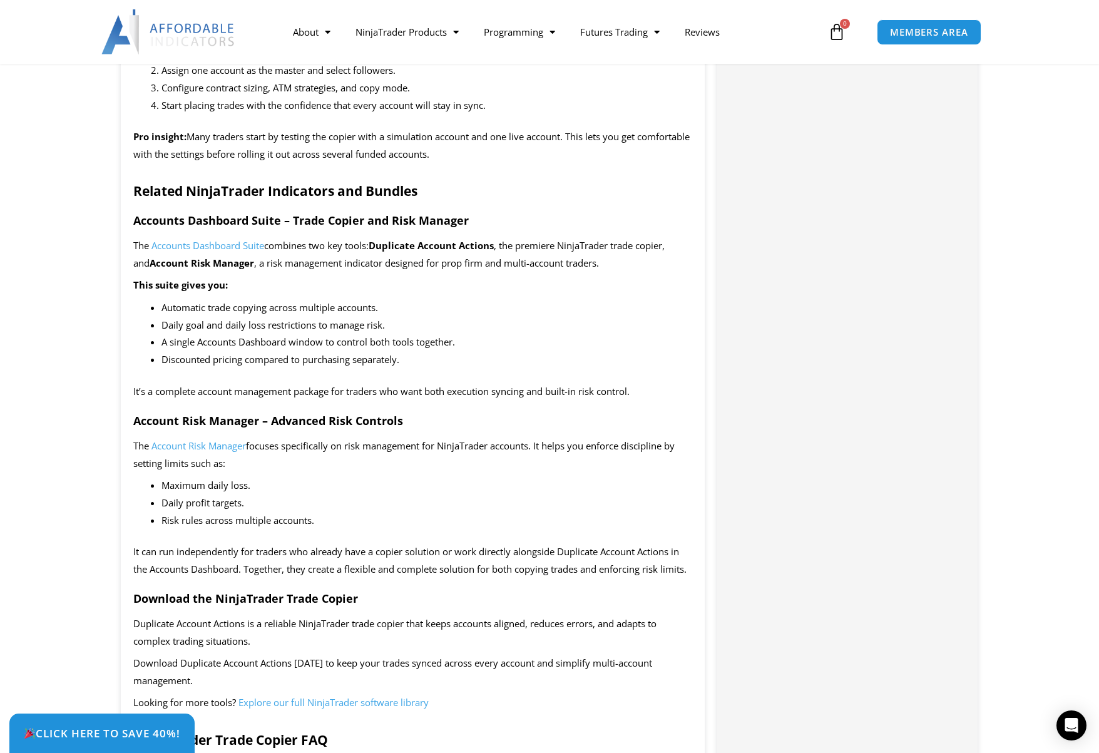
scroll to position [1502, 0]
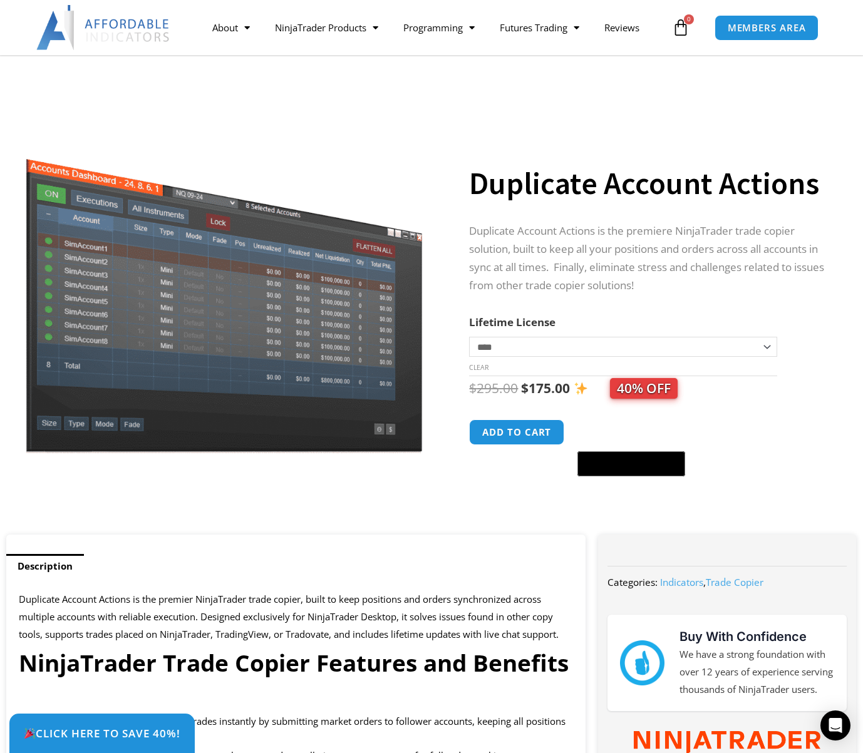
scroll to position [250, 0]
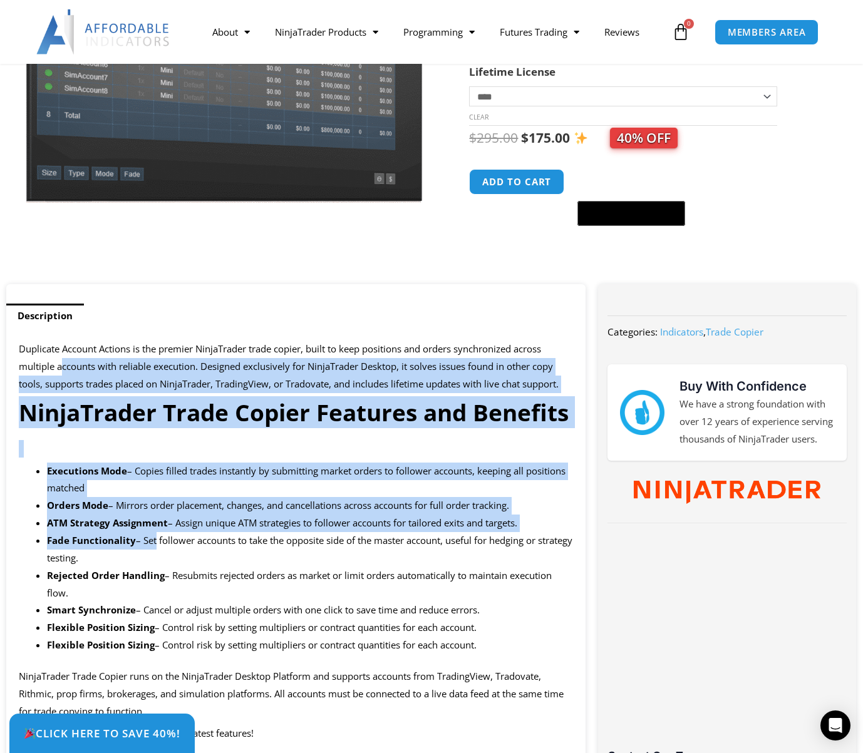
drag, startPoint x: 63, startPoint y: 369, endPoint x: 152, endPoint y: 546, distance: 198.5
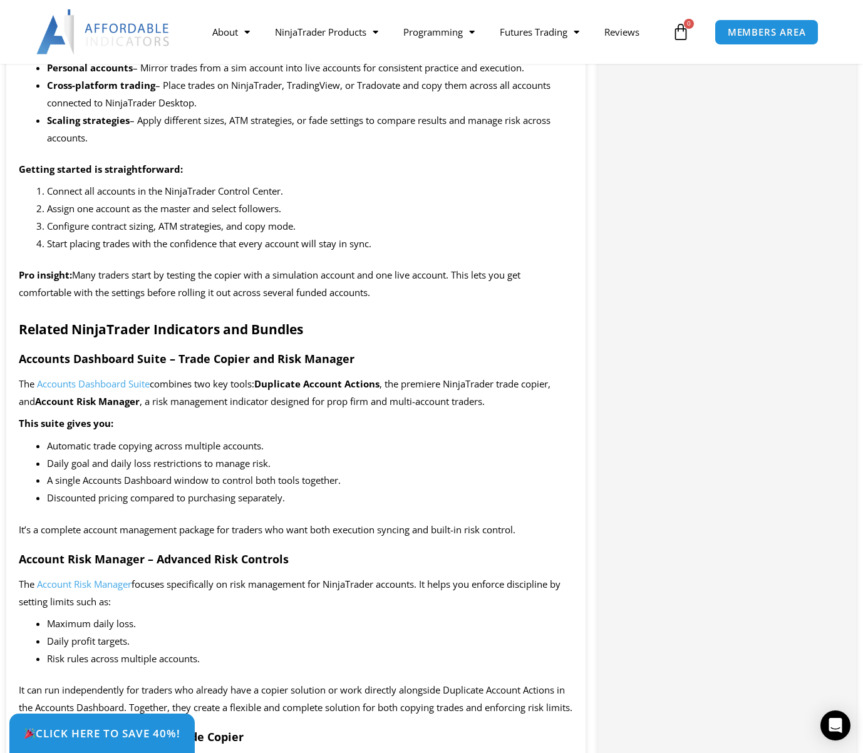
scroll to position [1489, 0]
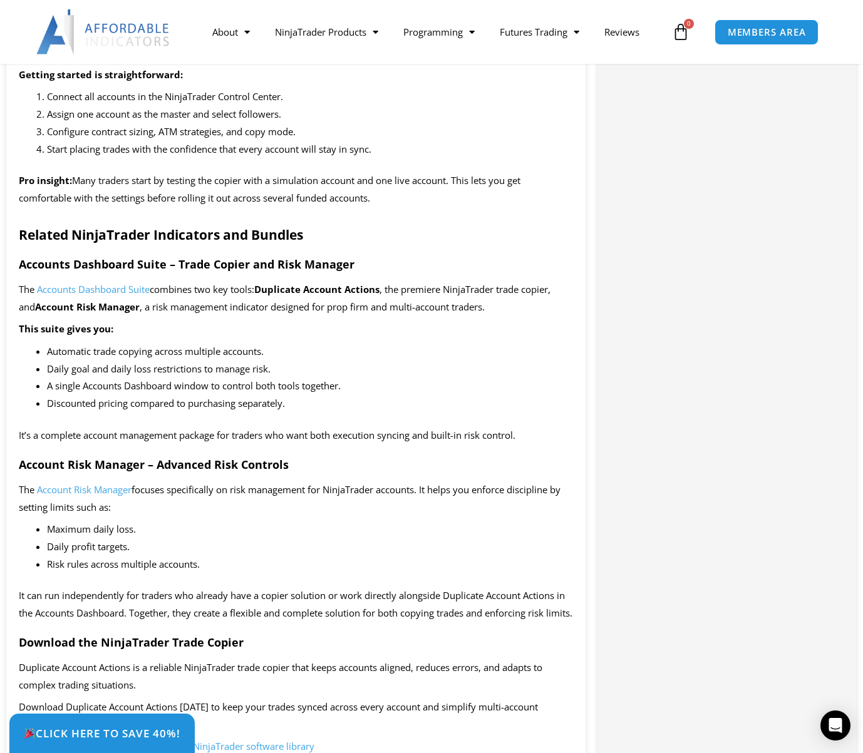
drag, startPoint x: 182, startPoint y: 183, endPoint x: 448, endPoint y: 199, distance: 266.5
click at [448, 199] on p "Pro insight: Many traders start by testing the copier with a simulation account…" at bounding box center [296, 189] width 554 height 35
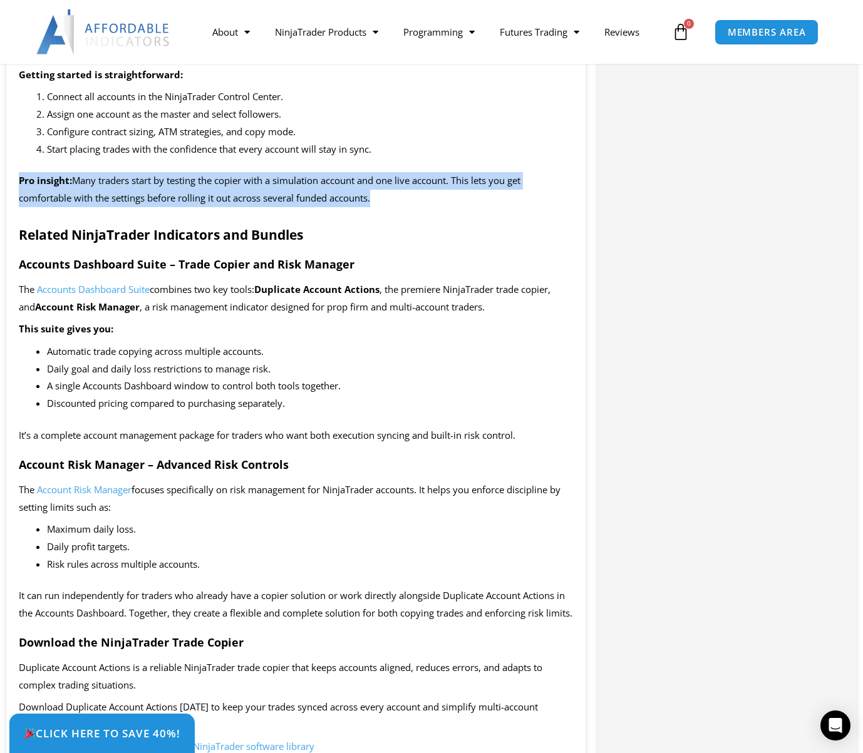
click at [448, 199] on p "Pro insight: Many traders start by testing the copier with a simulation account…" at bounding box center [296, 189] width 554 height 35
click at [429, 203] on p "Pro insight: Many traders start by testing the copier with a simulation account…" at bounding box center [296, 189] width 554 height 35
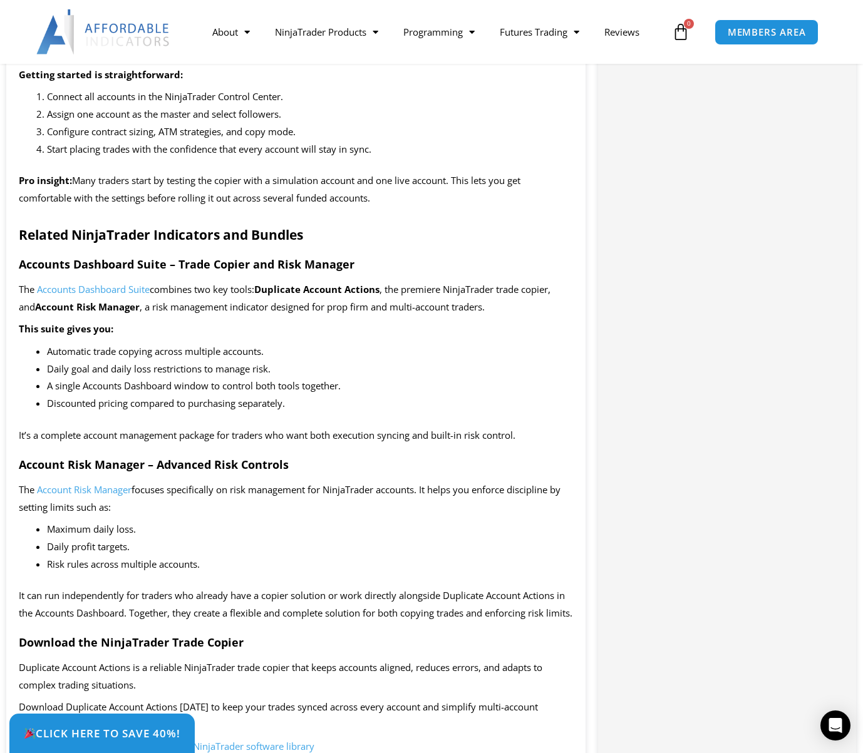
drag, startPoint x: 349, startPoint y: 199, endPoint x: 144, endPoint y: 176, distance: 206.0
click at [144, 176] on p "Pro insight: Many traders start by testing the copier with a simulation account…" at bounding box center [296, 189] width 554 height 35
click at [144, 176] on span "Many traders start by testing the copier with a simulation account and one live…" at bounding box center [269, 189] width 501 height 30
click at [125, 228] on strong "Related NinjaTrader Indicators and Bundles" at bounding box center [161, 235] width 284 height 18
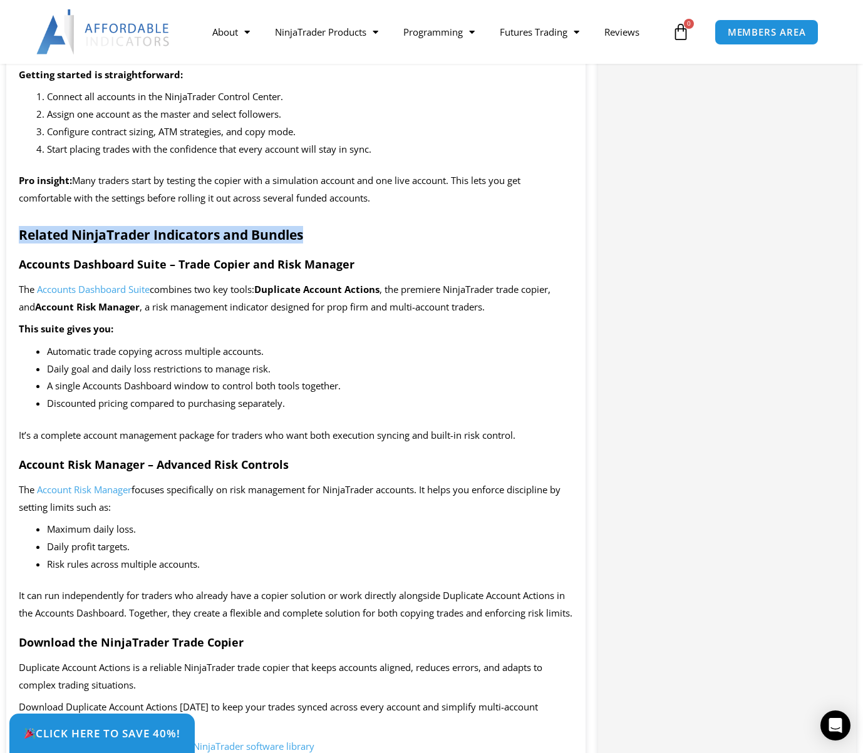
click at [125, 228] on strong "Related NinjaTrader Indicators and Bundles" at bounding box center [161, 235] width 284 height 18
click at [122, 257] on strong "Accounts Dashboard Suite – Trade Copier and Risk Manager" at bounding box center [187, 264] width 336 height 15
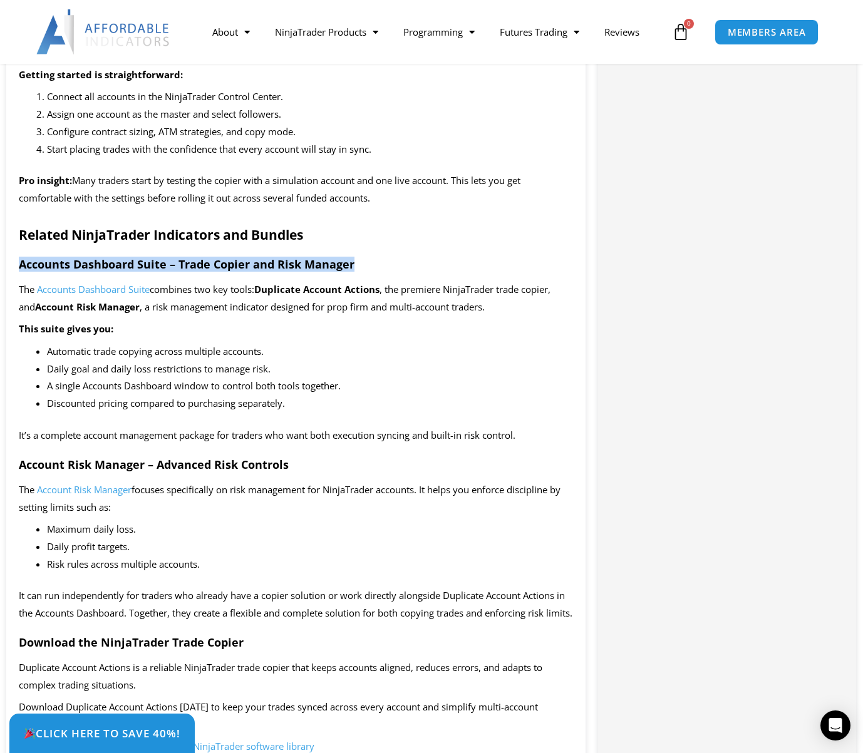
click at [122, 257] on strong "Accounts Dashboard Suite – Trade Copier and Risk Manager" at bounding box center [187, 264] width 336 height 15
drag, startPoint x: 131, startPoint y: 330, endPoint x: 215, endPoint y: 316, distance: 85.0
click at [215, 316] on div "SAVE NOW – Click the tab in the bottom left corner to claim your discount! Offe…" at bounding box center [295, 587] width 579 height 2979
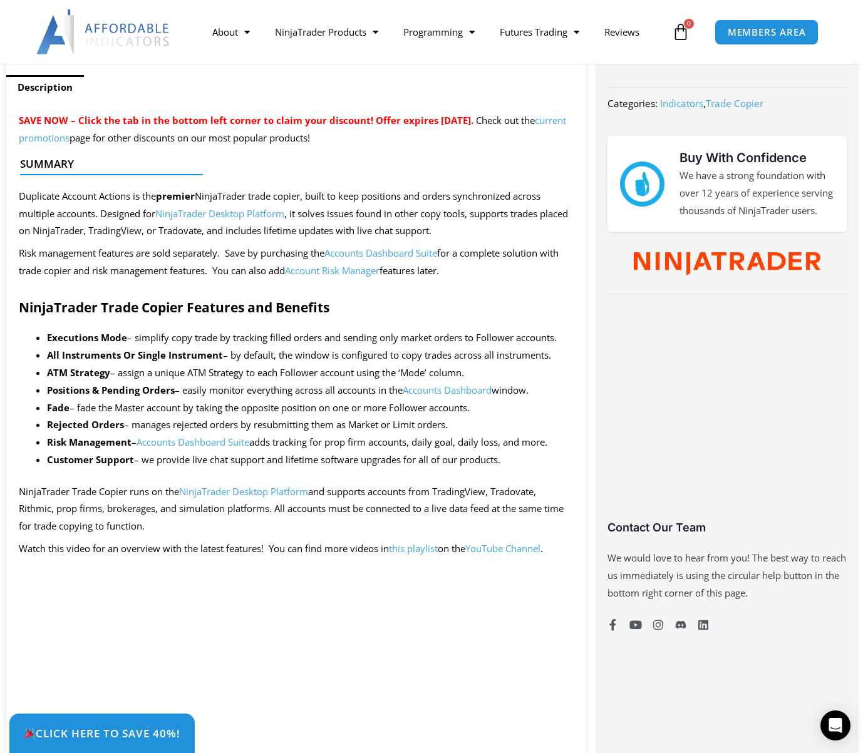
scroll to position [112, 0]
